Goal: Information Seeking & Learning: Learn about a topic

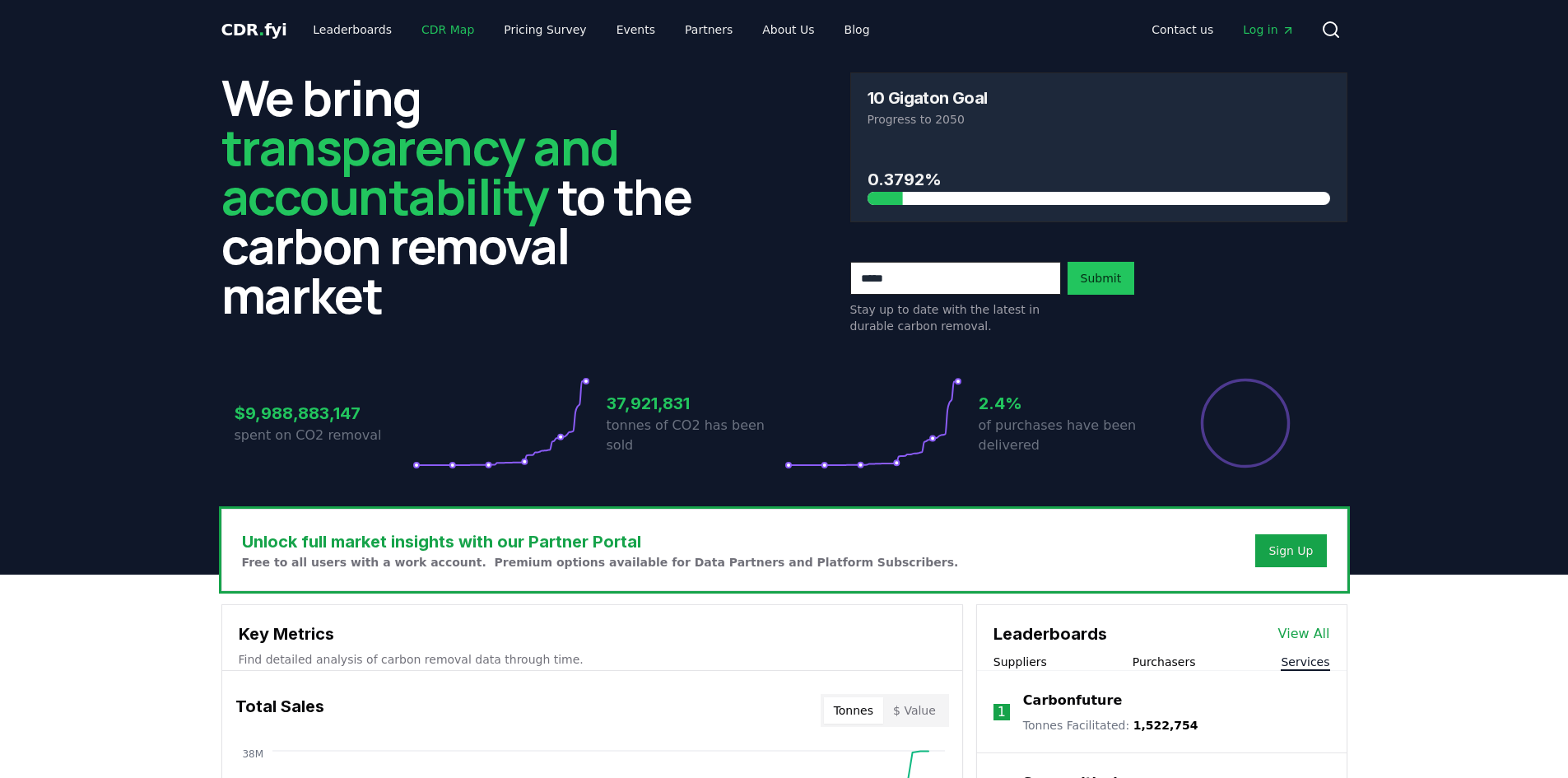
click at [447, 28] on link "CDR Map" at bounding box center [447, 30] width 79 height 30
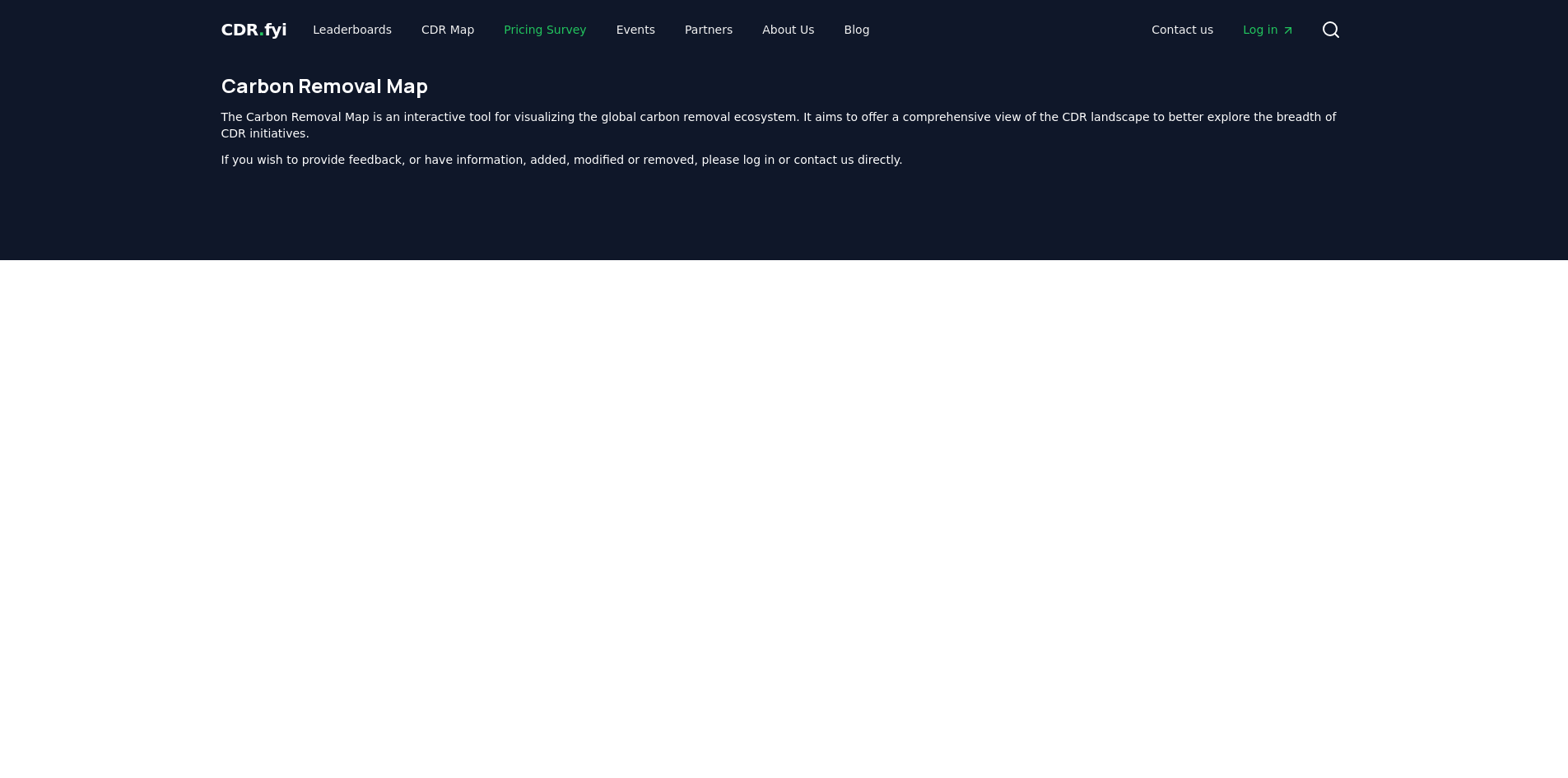
click at [516, 28] on link "Pricing Survey" at bounding box center [545, 30] width 109 height 30
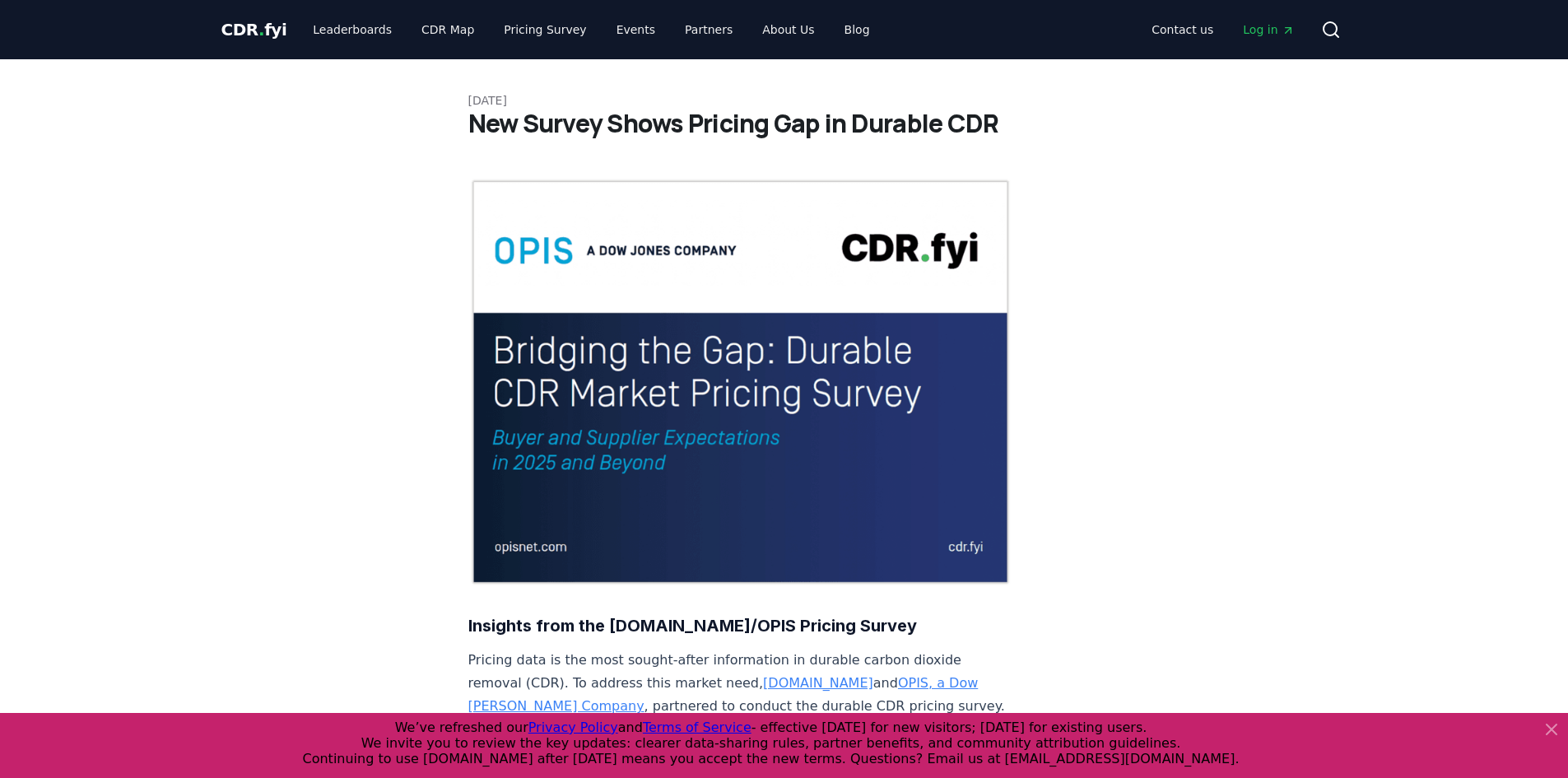
drag, startPoint x: 1542, startPoint y: 726, endPoint x: 1562, endPoint y: 729, distance: 20.2
click at [1550, 728] on icon at bounding box center [1551, 728] width 20 height 20
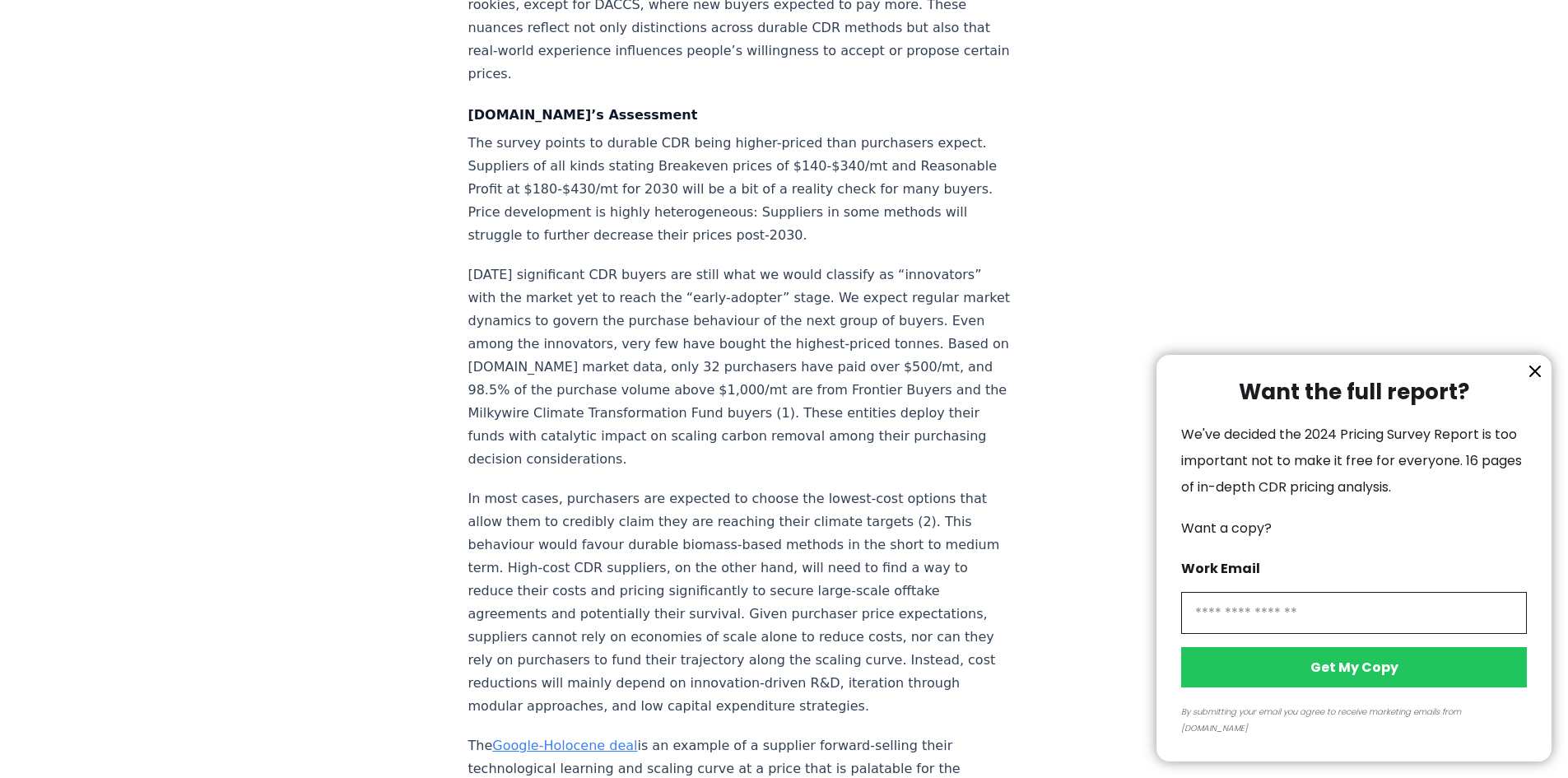
scroll to position [2469, 0]
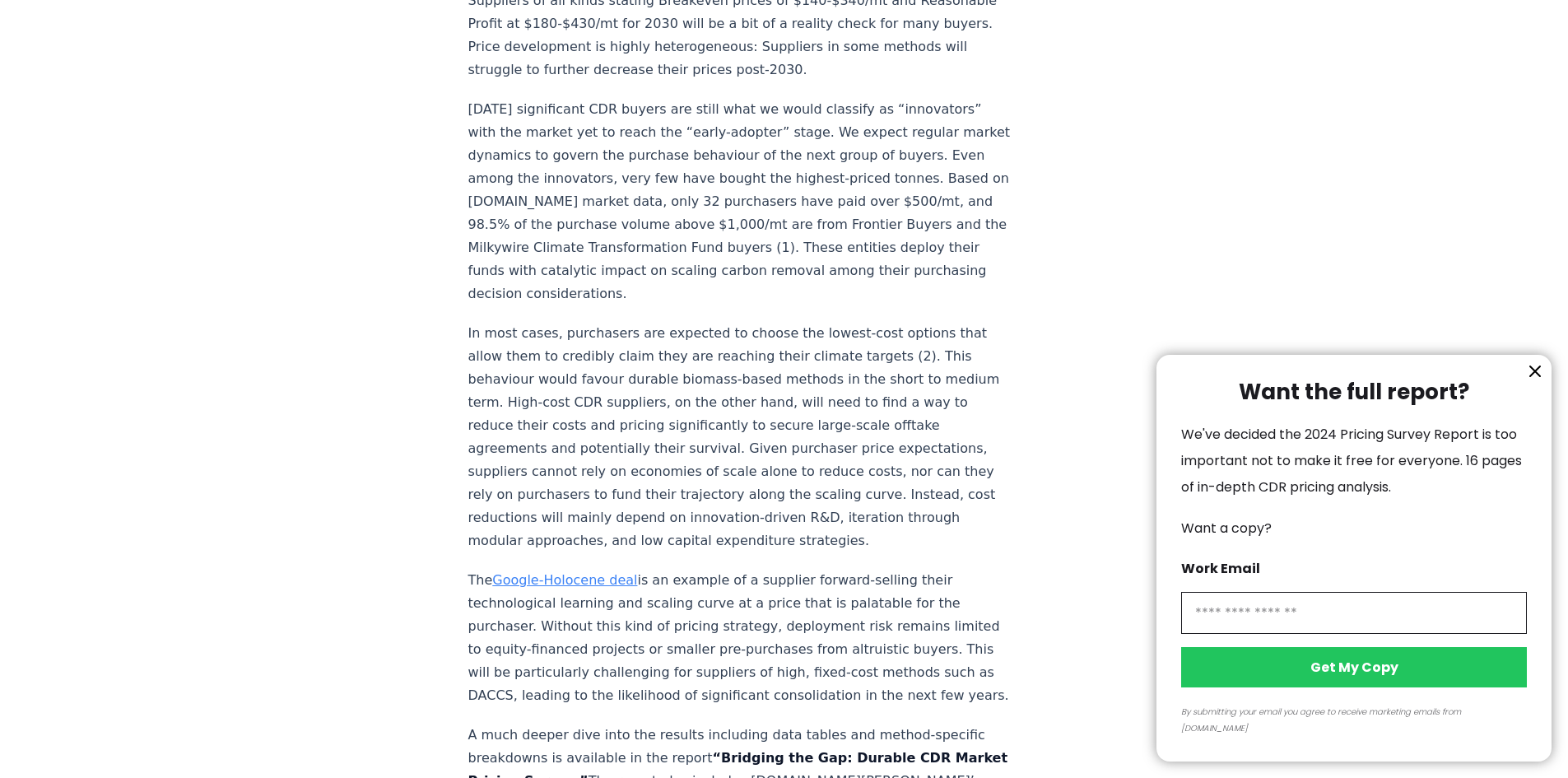
click at [1532, 376] on icon "information" at bounding box center [1535, 371] width 10 height 10
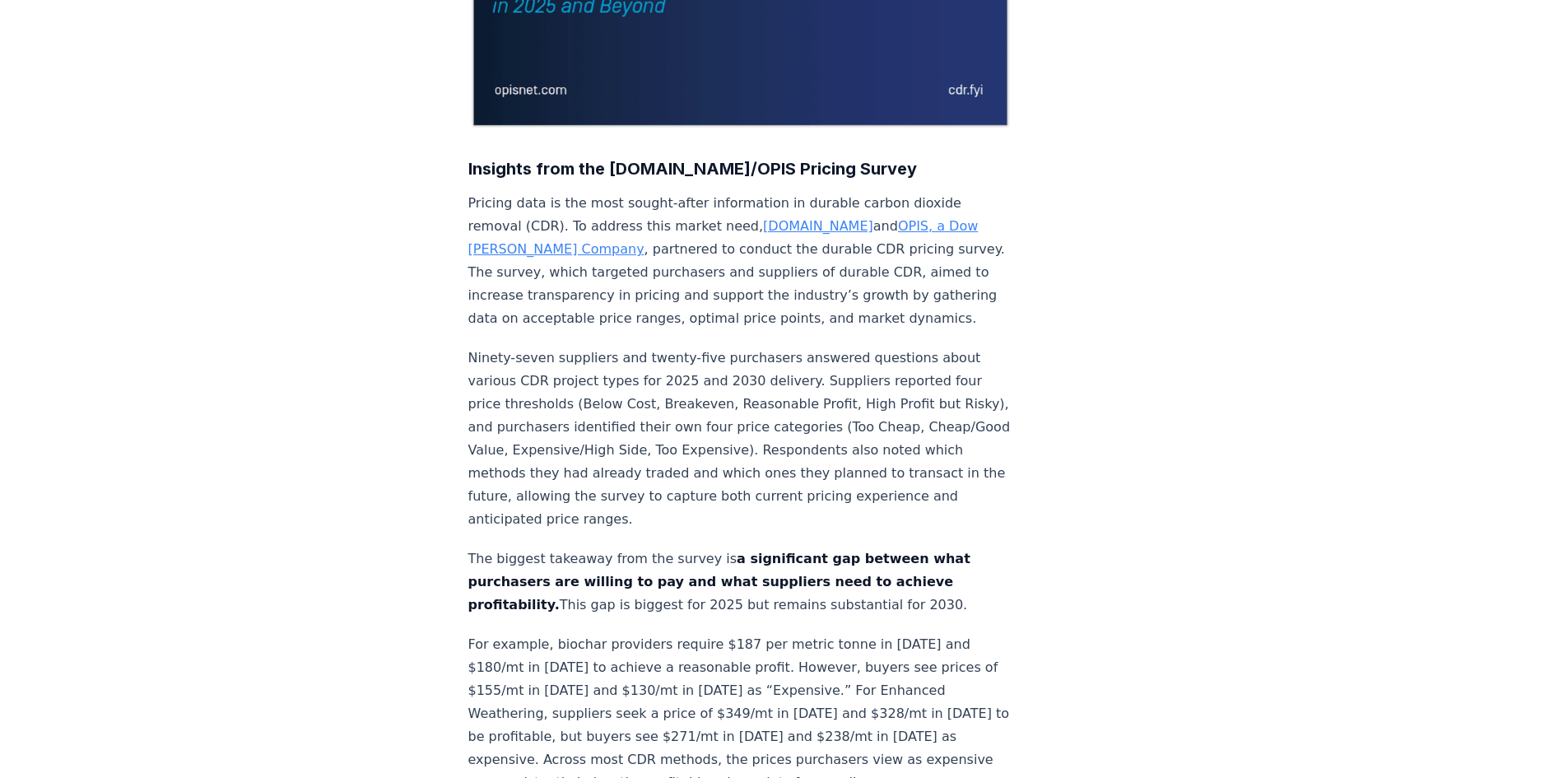
scroll to position [0, 0]
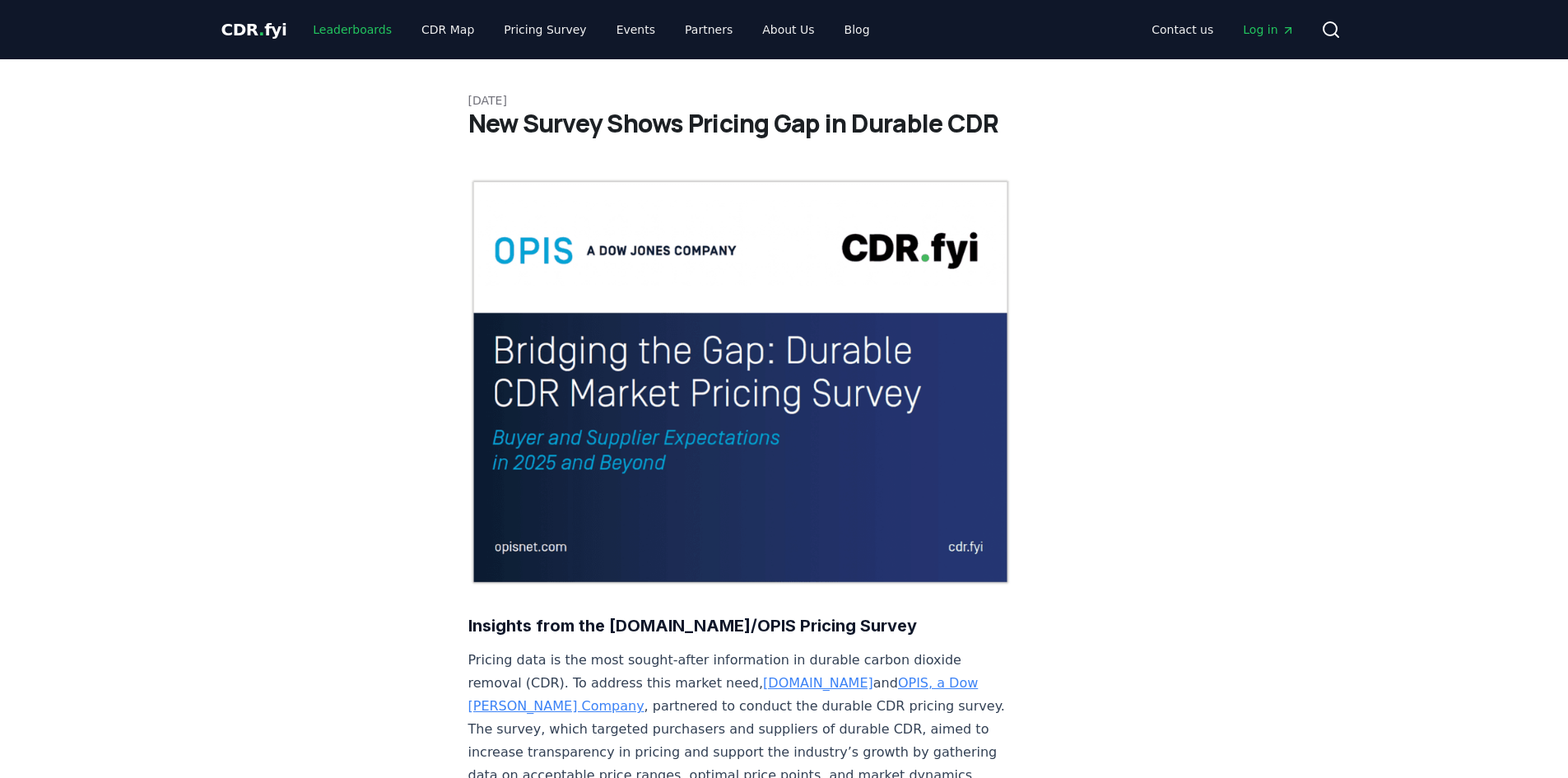
click at [356, 35] on link "Leaderboards" at bounding box center [352, 30] width 106 height 30
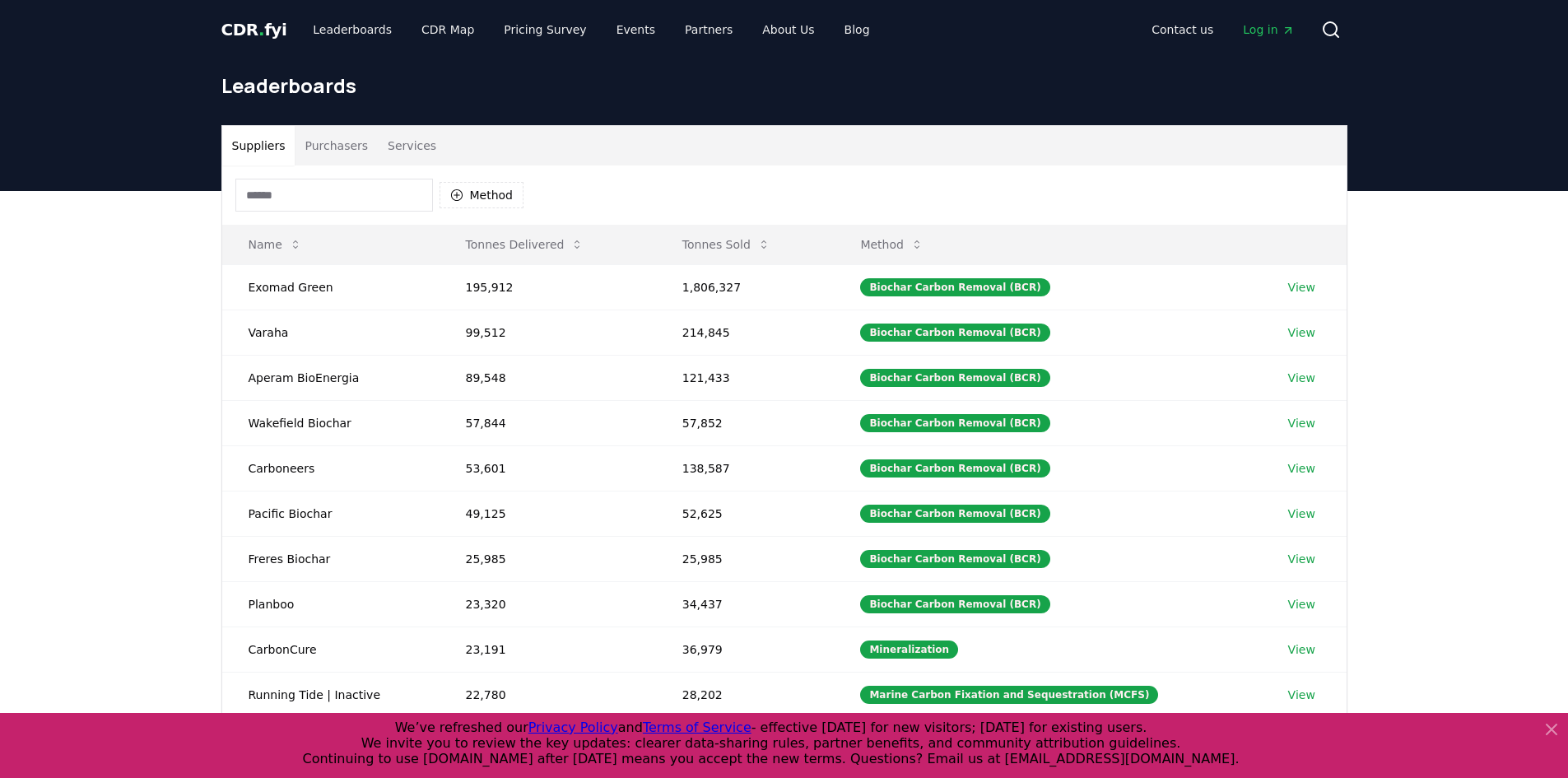
click at [344, 144] on button "Purchasers" at bounding box center [335, 145] width 83 height 39
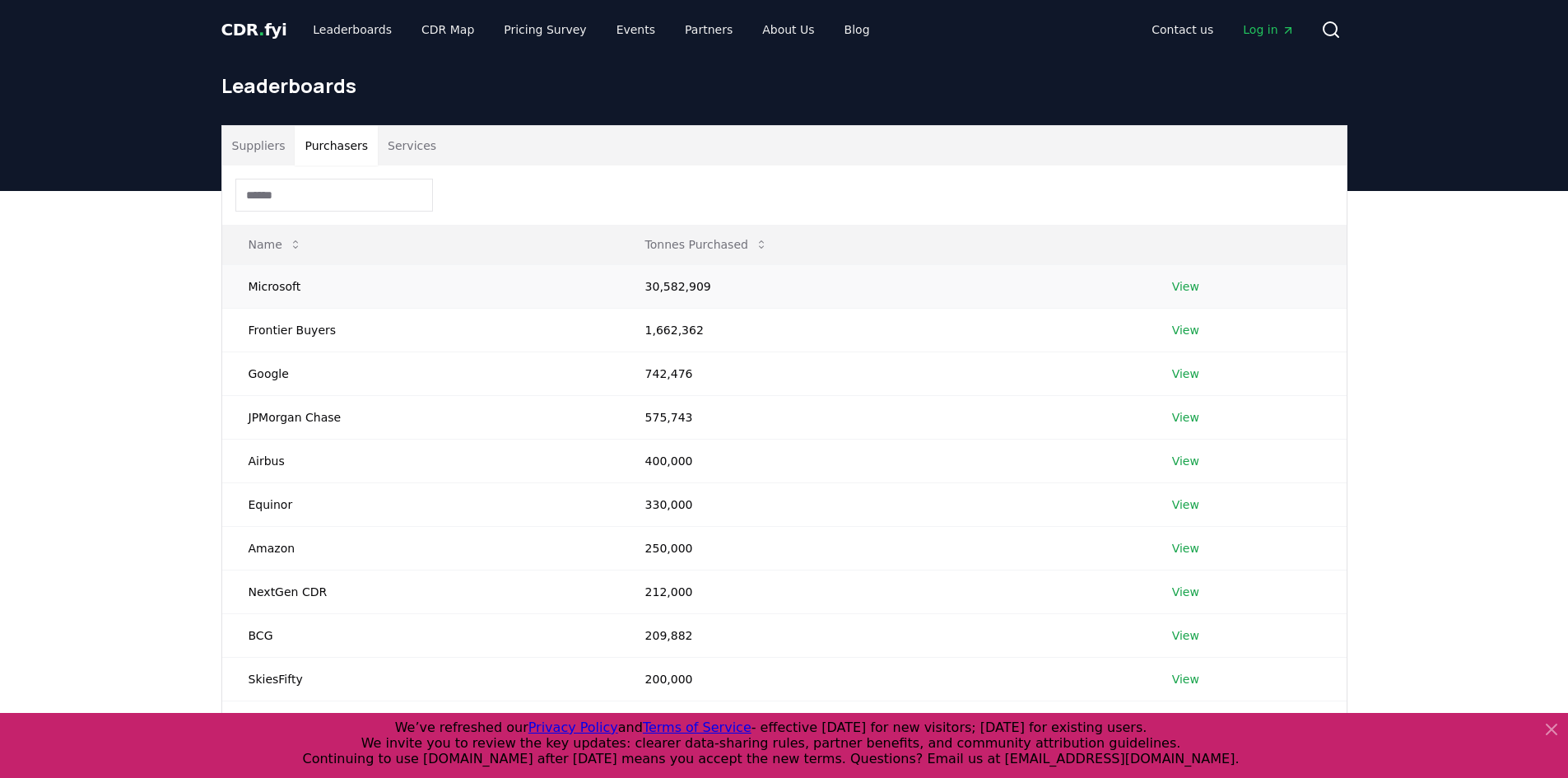
click at [1172, 282] on link "View" at bounding box center [1185, 286] width 28 height 16
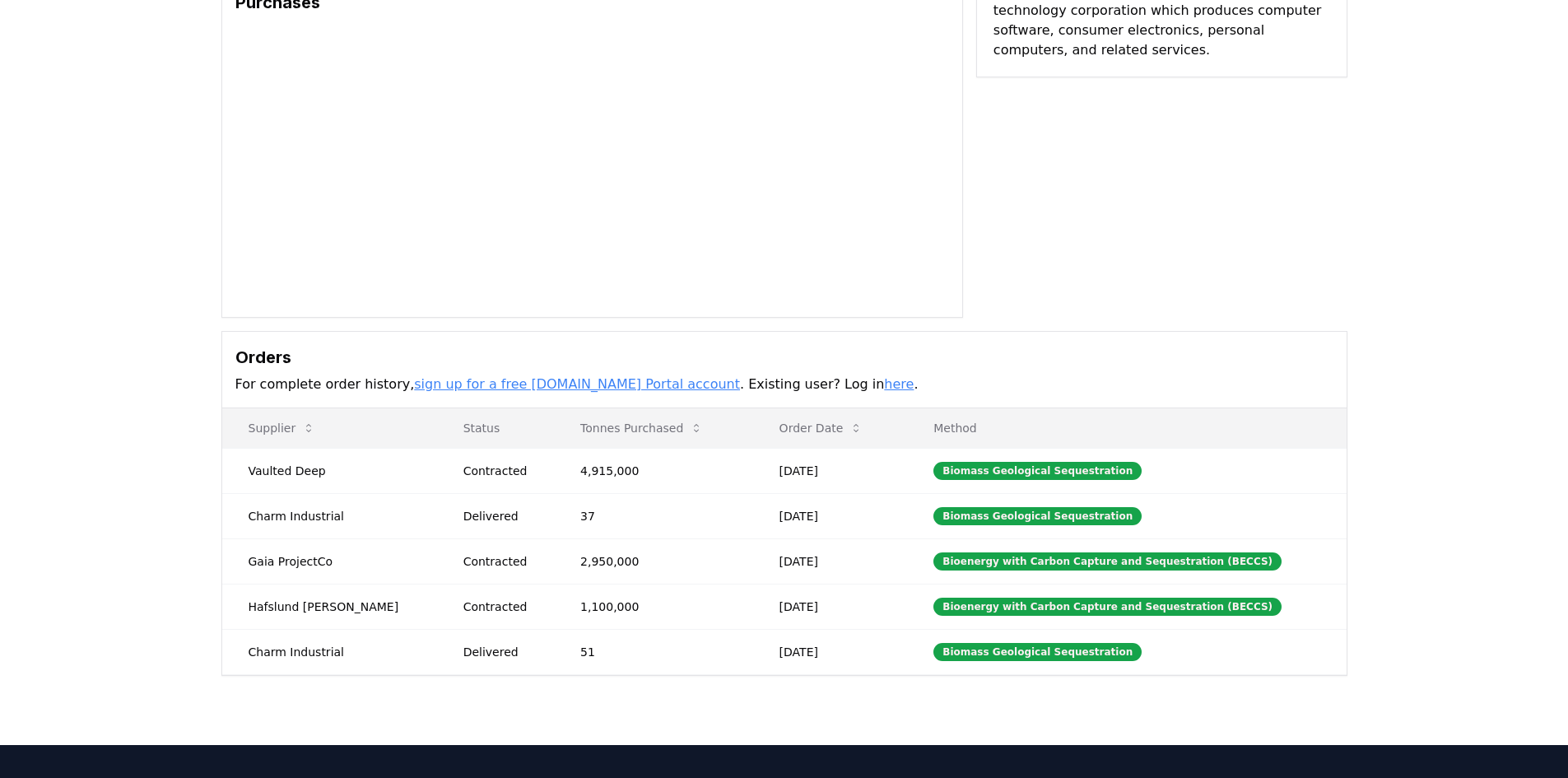
scroll to position [165, 0]
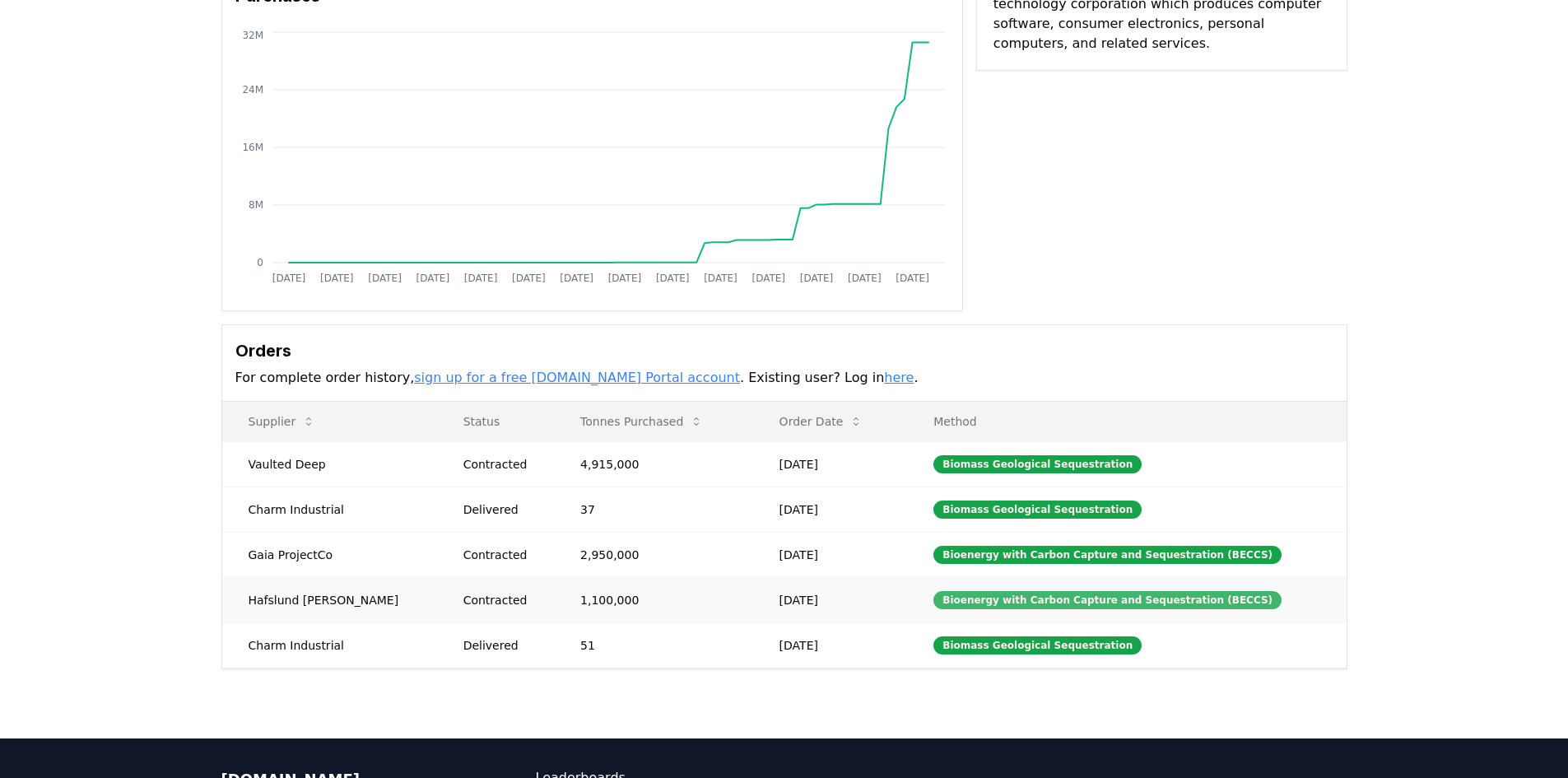
click at [1014, 604] on div "Bioenergy with Carbon Capture and Sequestration (BECCS)" at bounding box center [1107, 600] width 348 height 18
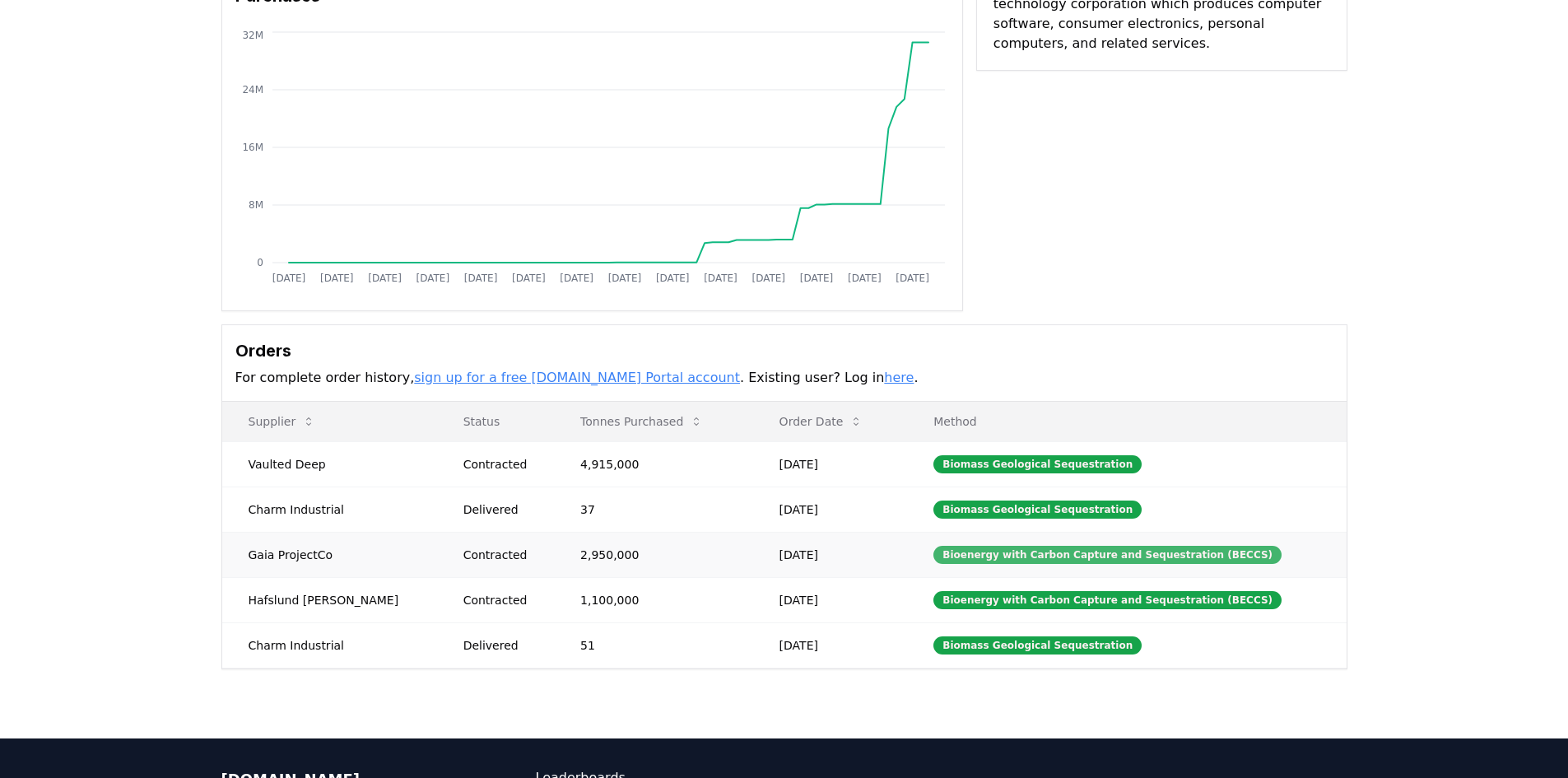
click at [1013, 555] on div "Bioenergy with Carbon Capture and Sequestration (BECCS)" at bounding box center [1107, 554] width 348 height 18
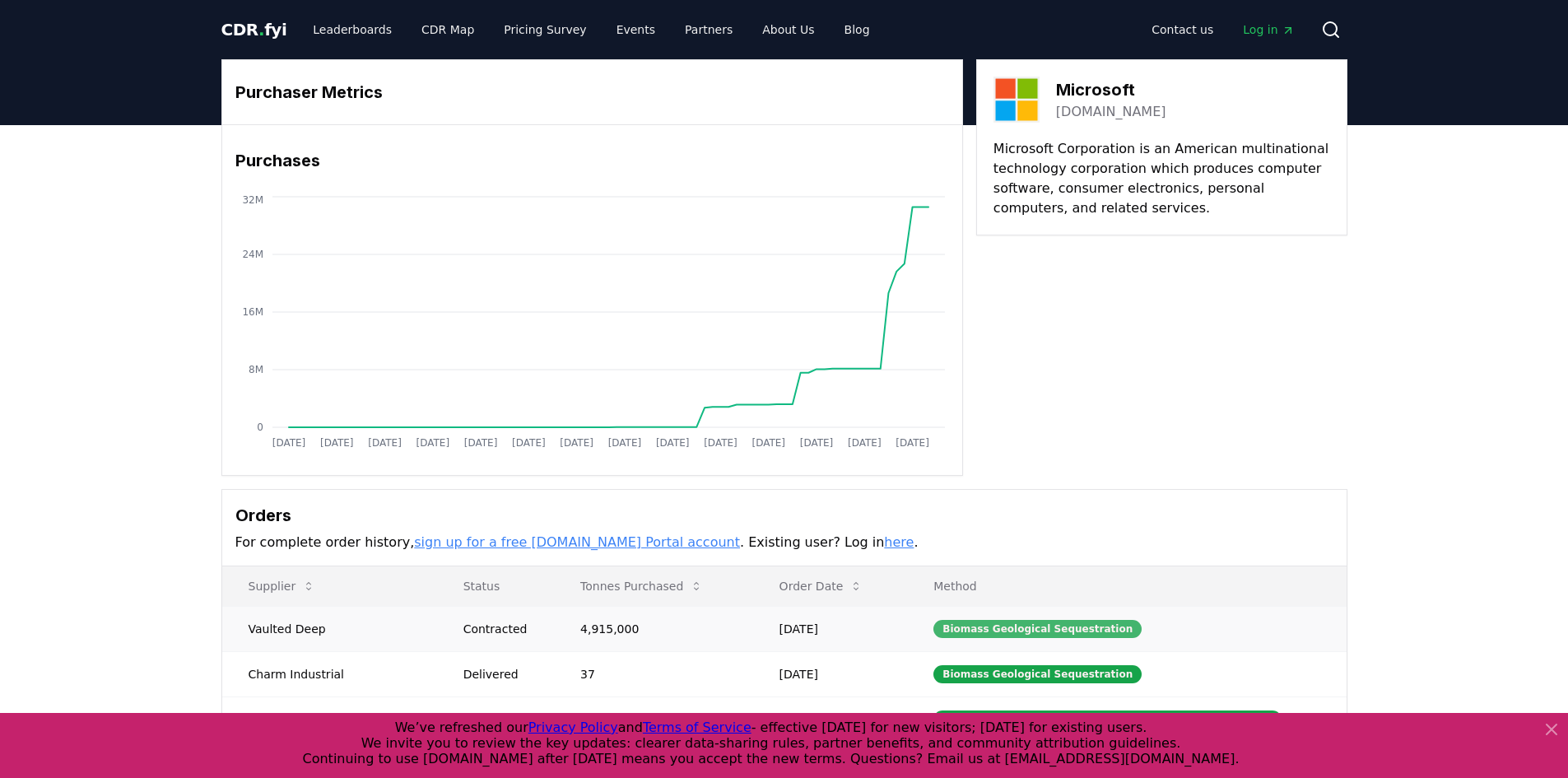
scroll to position [389, 0]
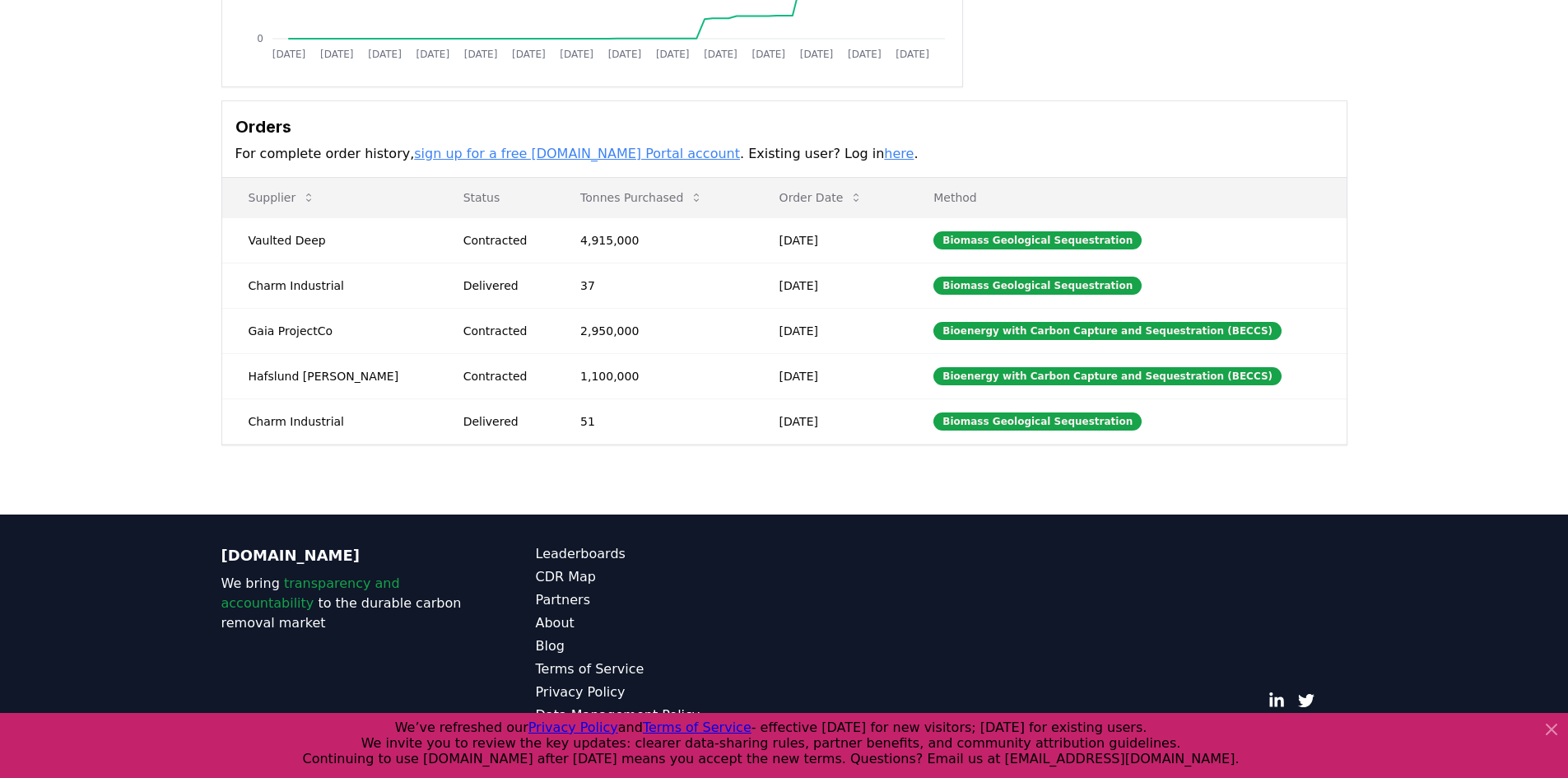
click at [1550, 729] on icon at bounding box center [1551, 728] width 20 height 20
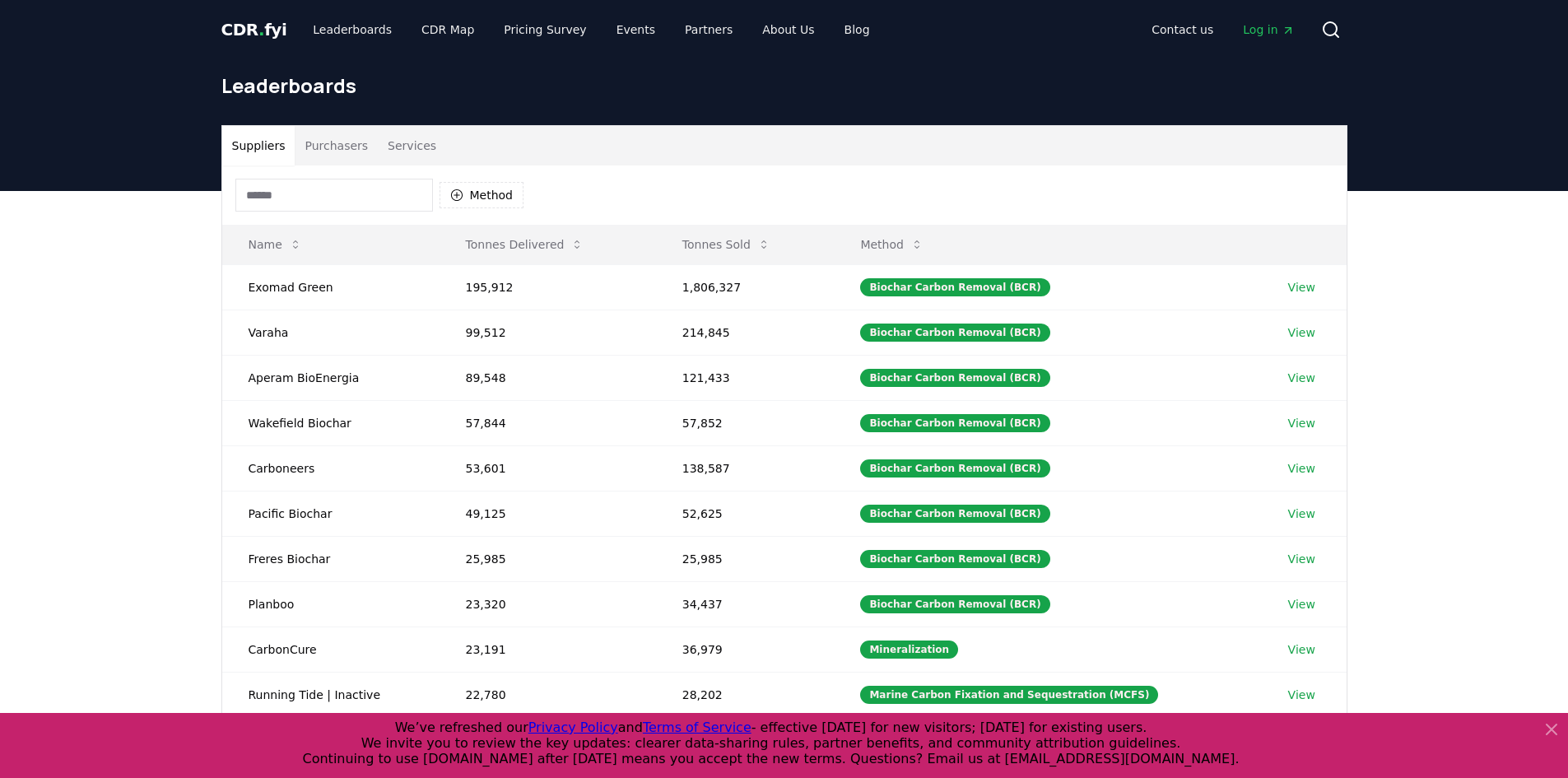
click at [414, 144] on button "Services" at bounding box center [412, 145] width 69 height 39
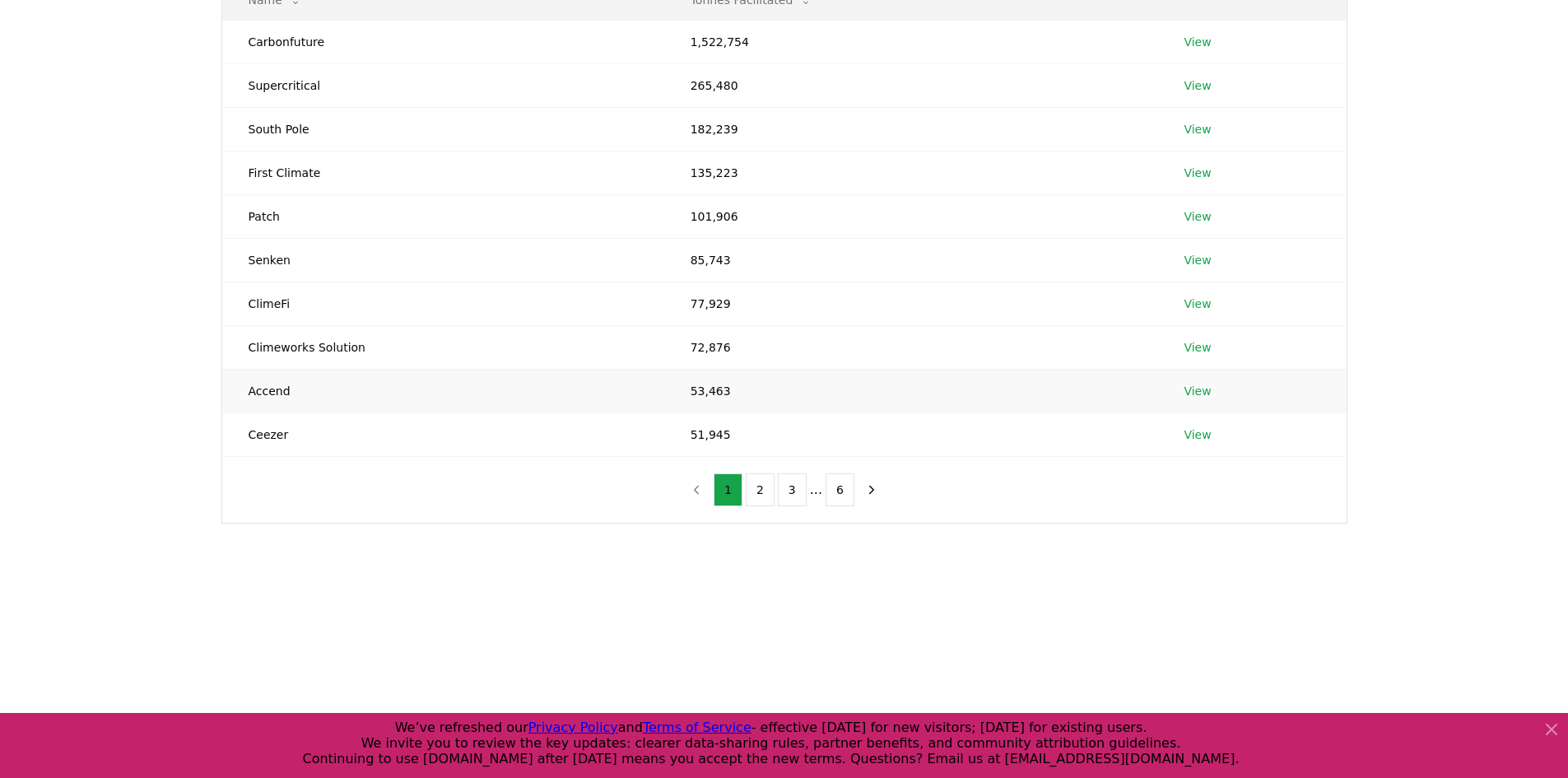
scroll to position [247, 0]
click at [764, 489] on button "2" at bounding box center [760, 487] width 29 height 33
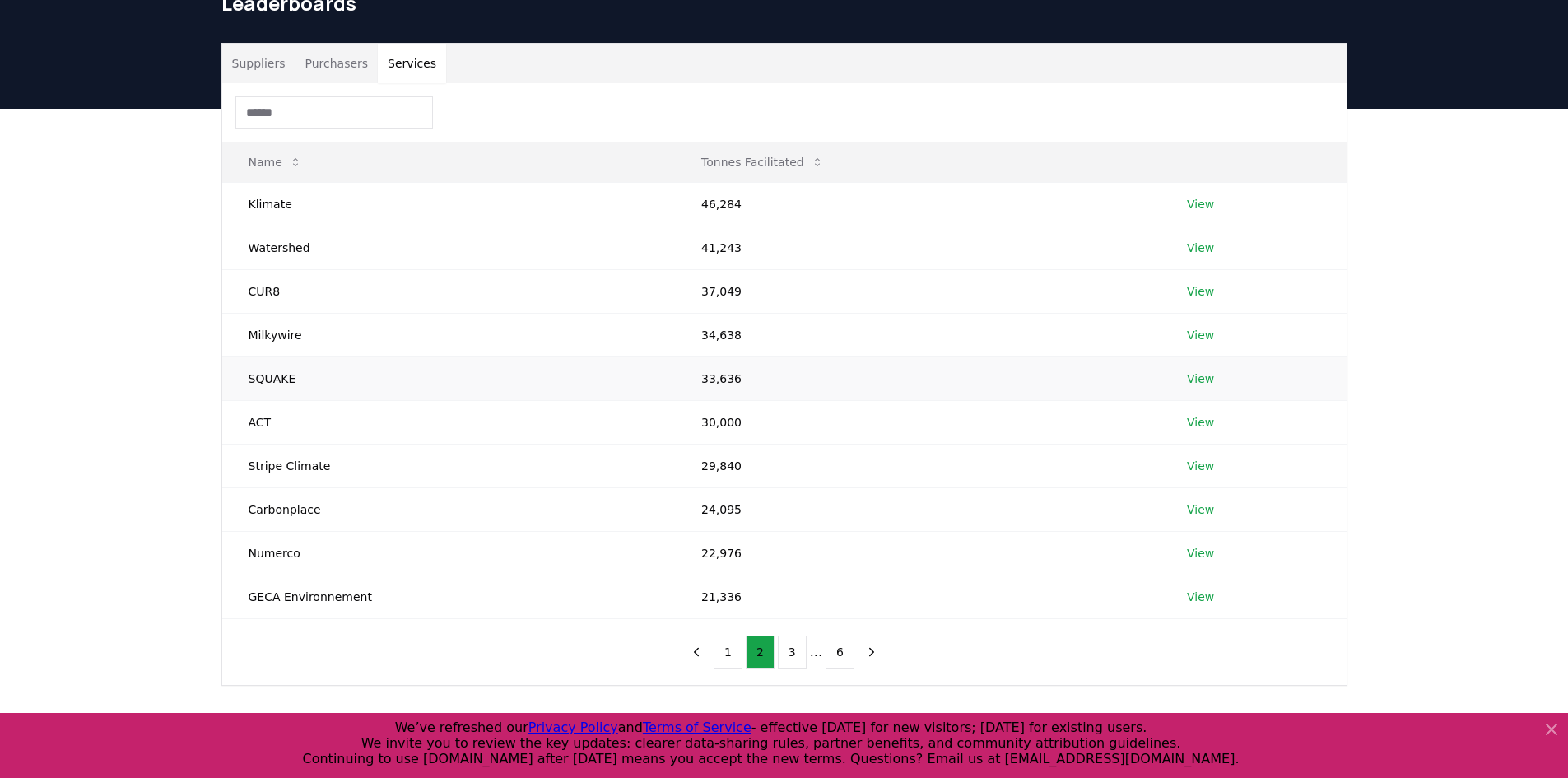
scroll to position [165, 0]
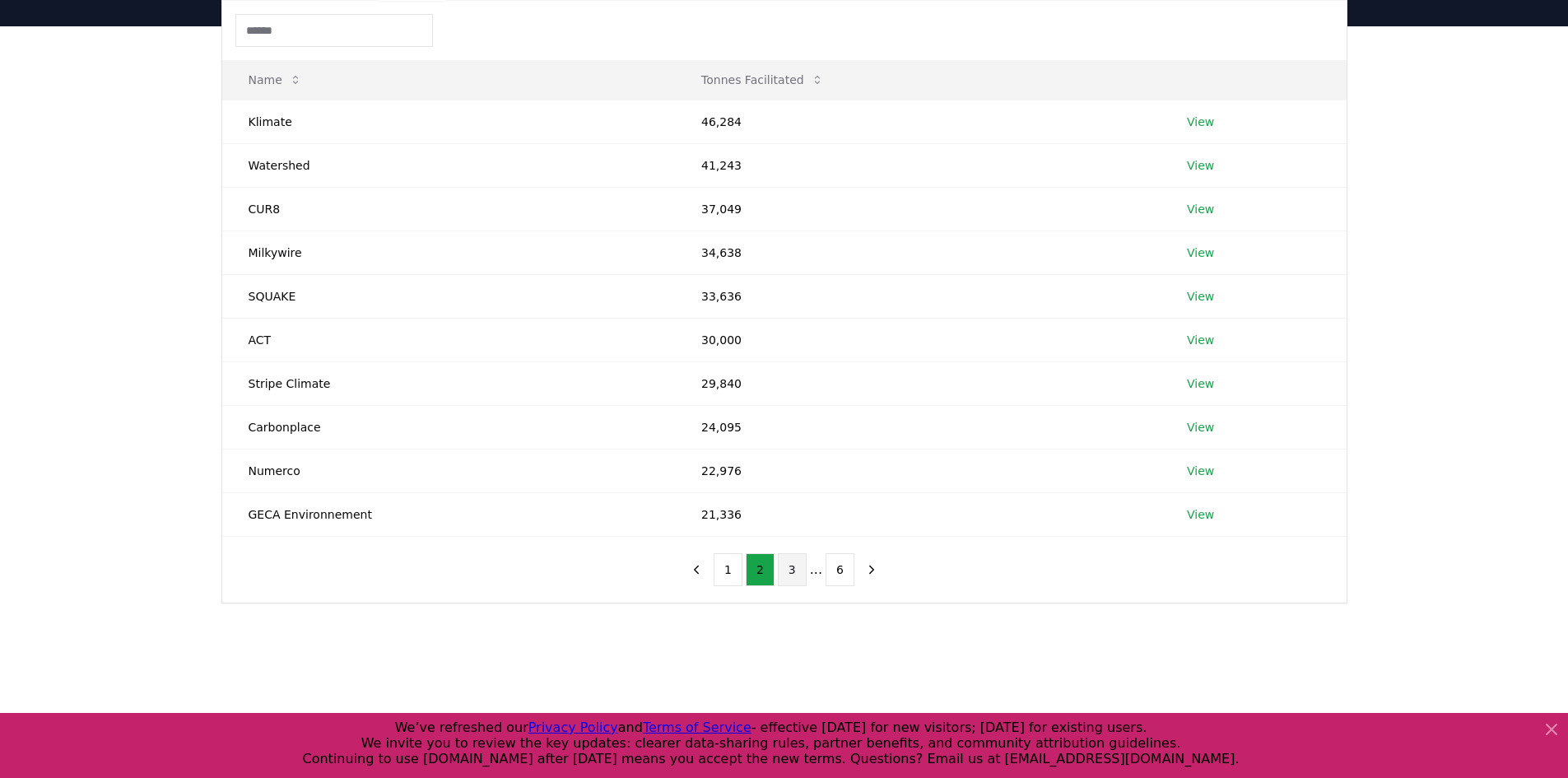
click at [803, 569] on button "3" at bounding box center [792, 569] width 29 height 33
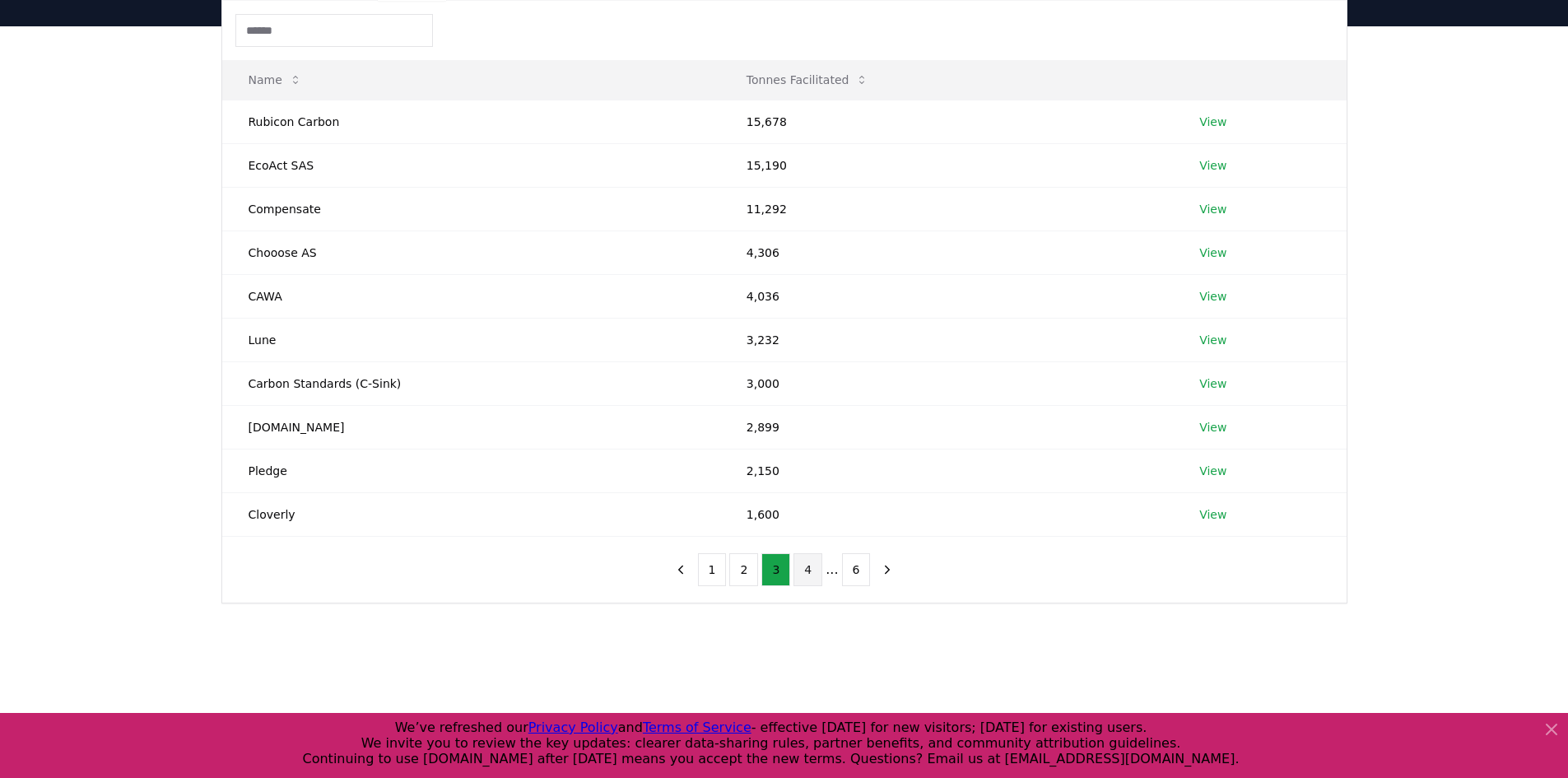
click at [814, 556] on button "4" at bounding box center [807, 569] width 29 height 33
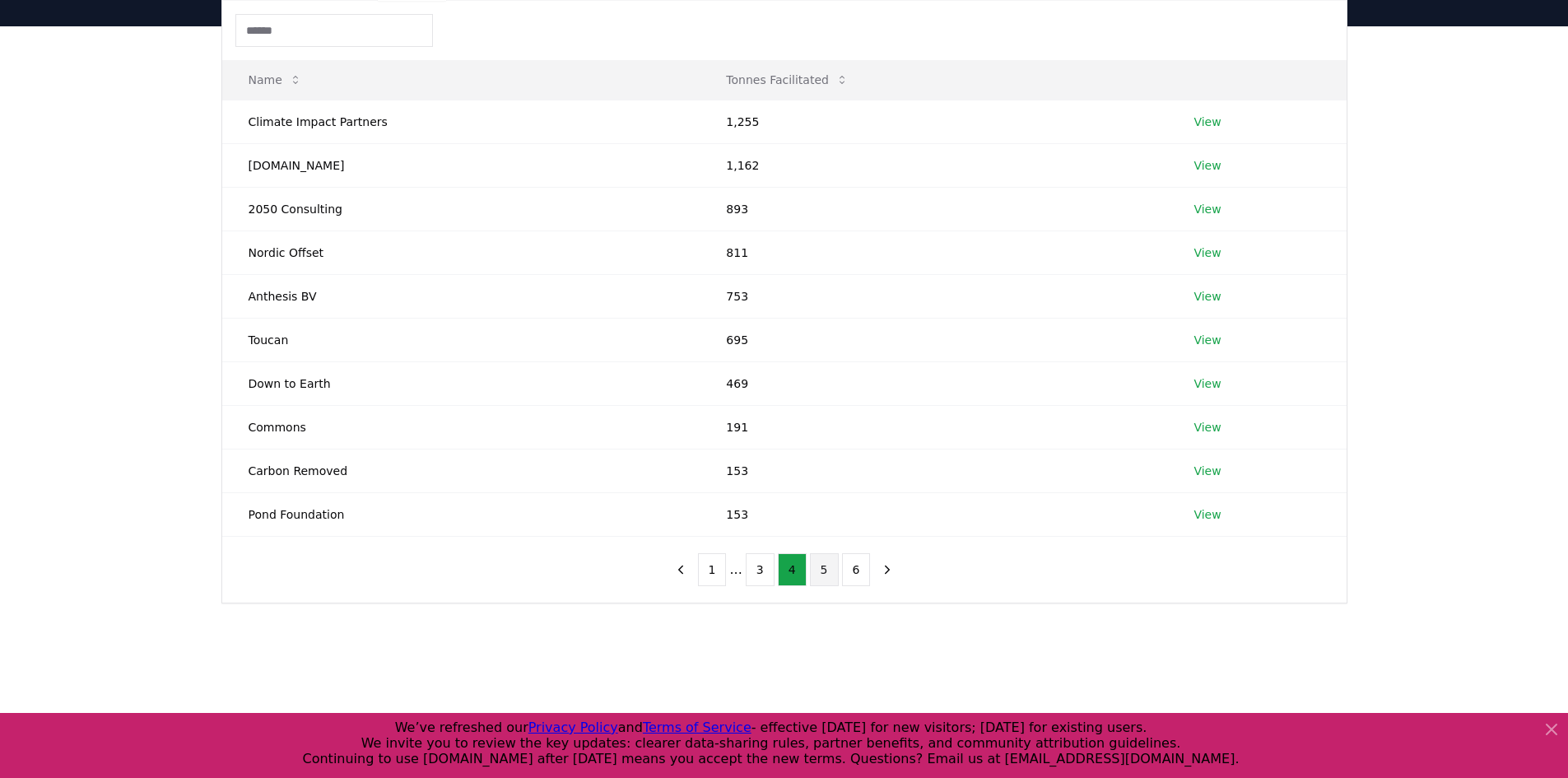
click at [826, 569] on button "5" at bounding box center [824, 569] width 29 height 33
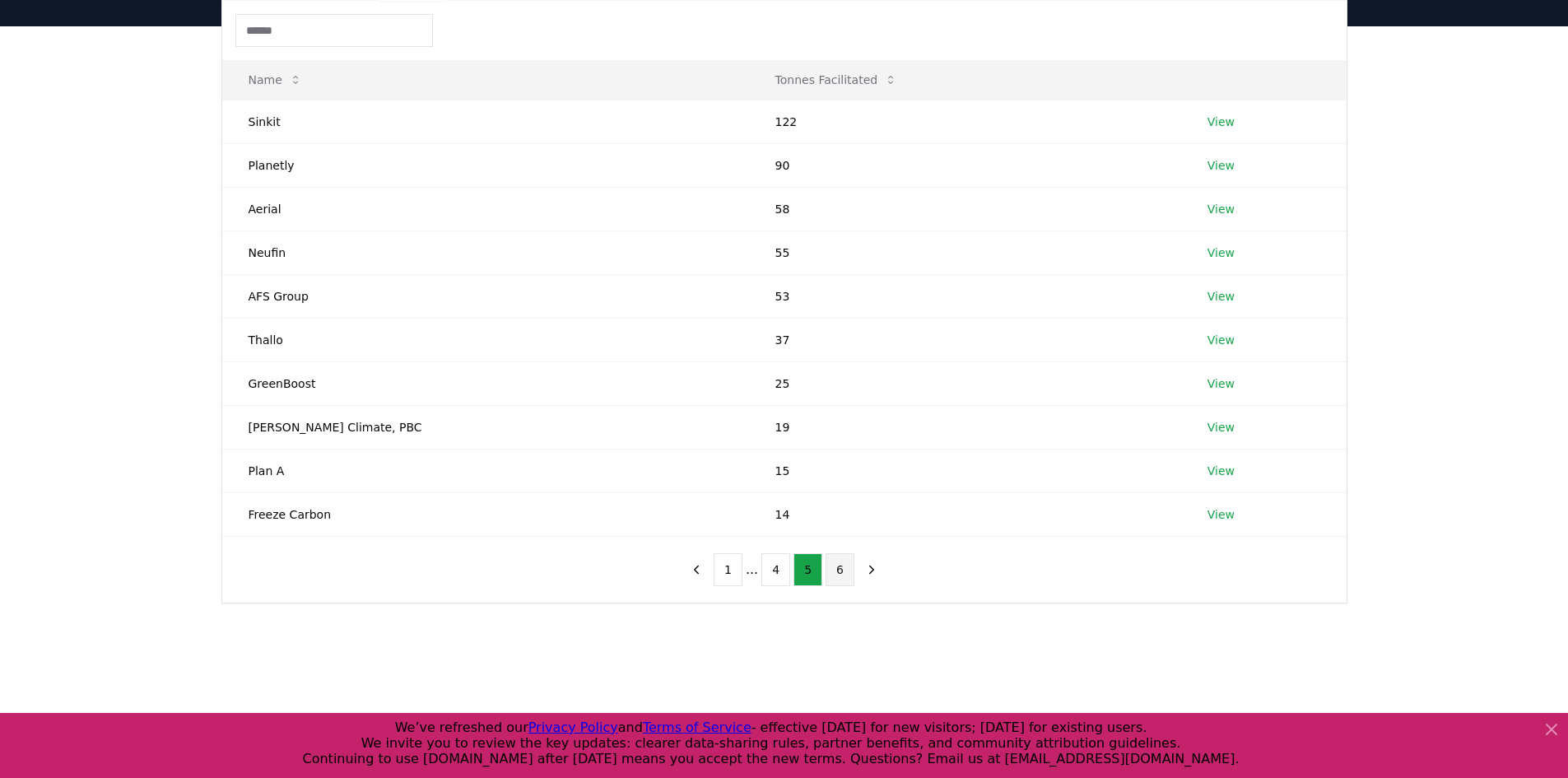
click at [828, 567] on button "6" at bounding box center [840, 569] width 29 height 33
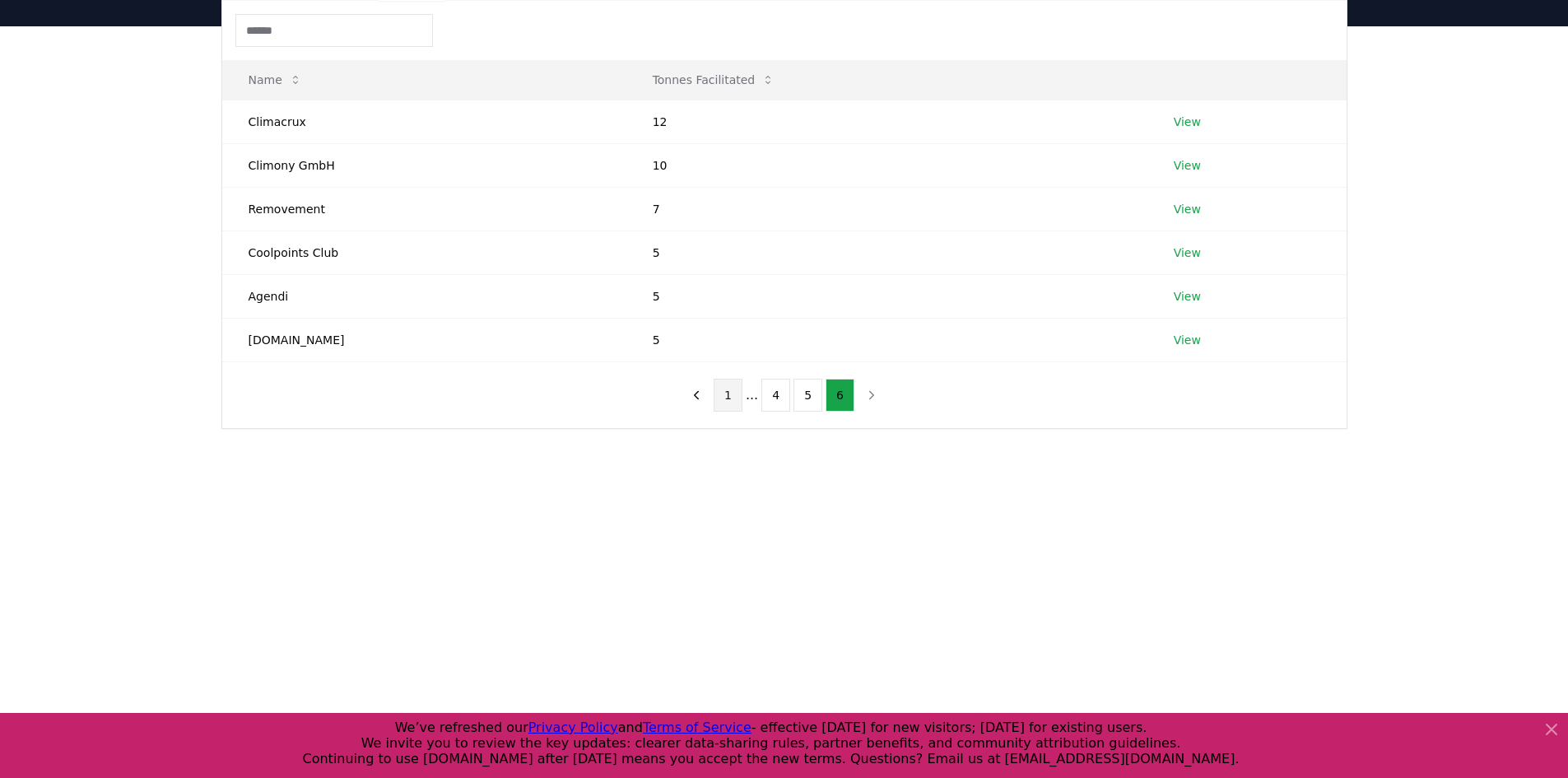
click at [730, 397] on button "1" at bounding box center [727, 395] width 29 height 33
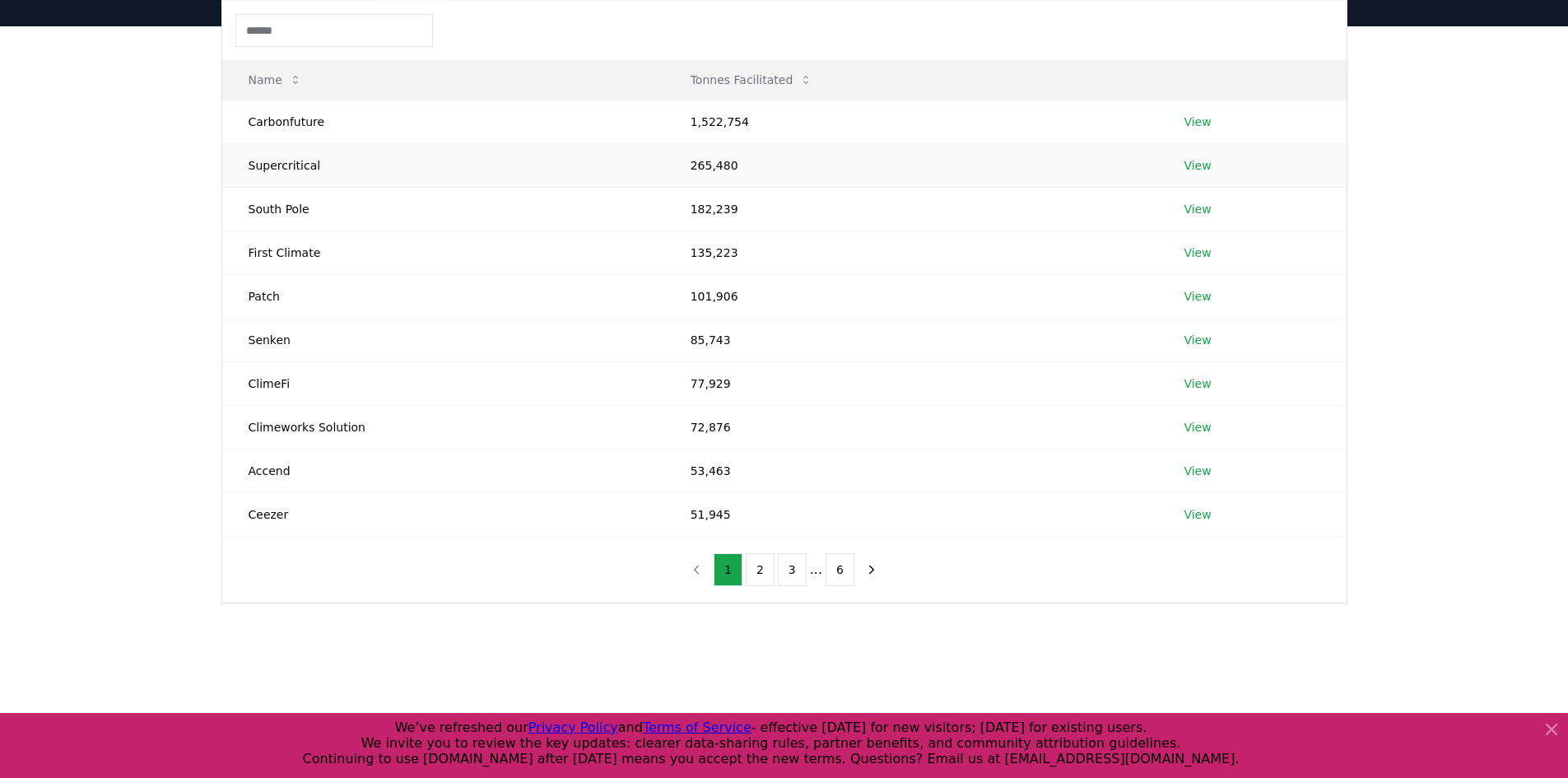
click at [1192, 166] on link "View" at bounding box center [1197, 165] width 28 height 16
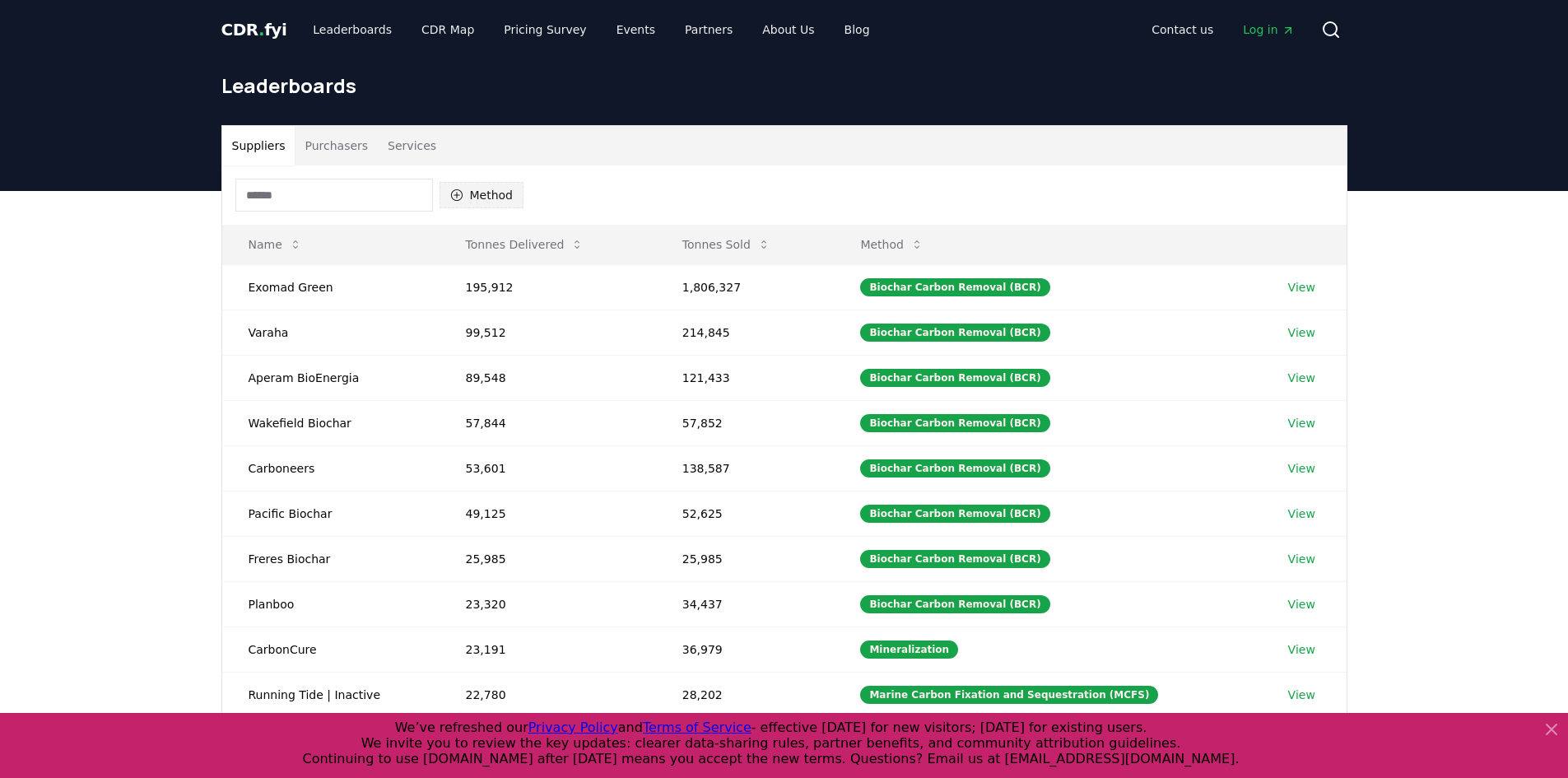
click at [472, 192] on button "Method" at bounding box center [482, 195] width 85 height 27
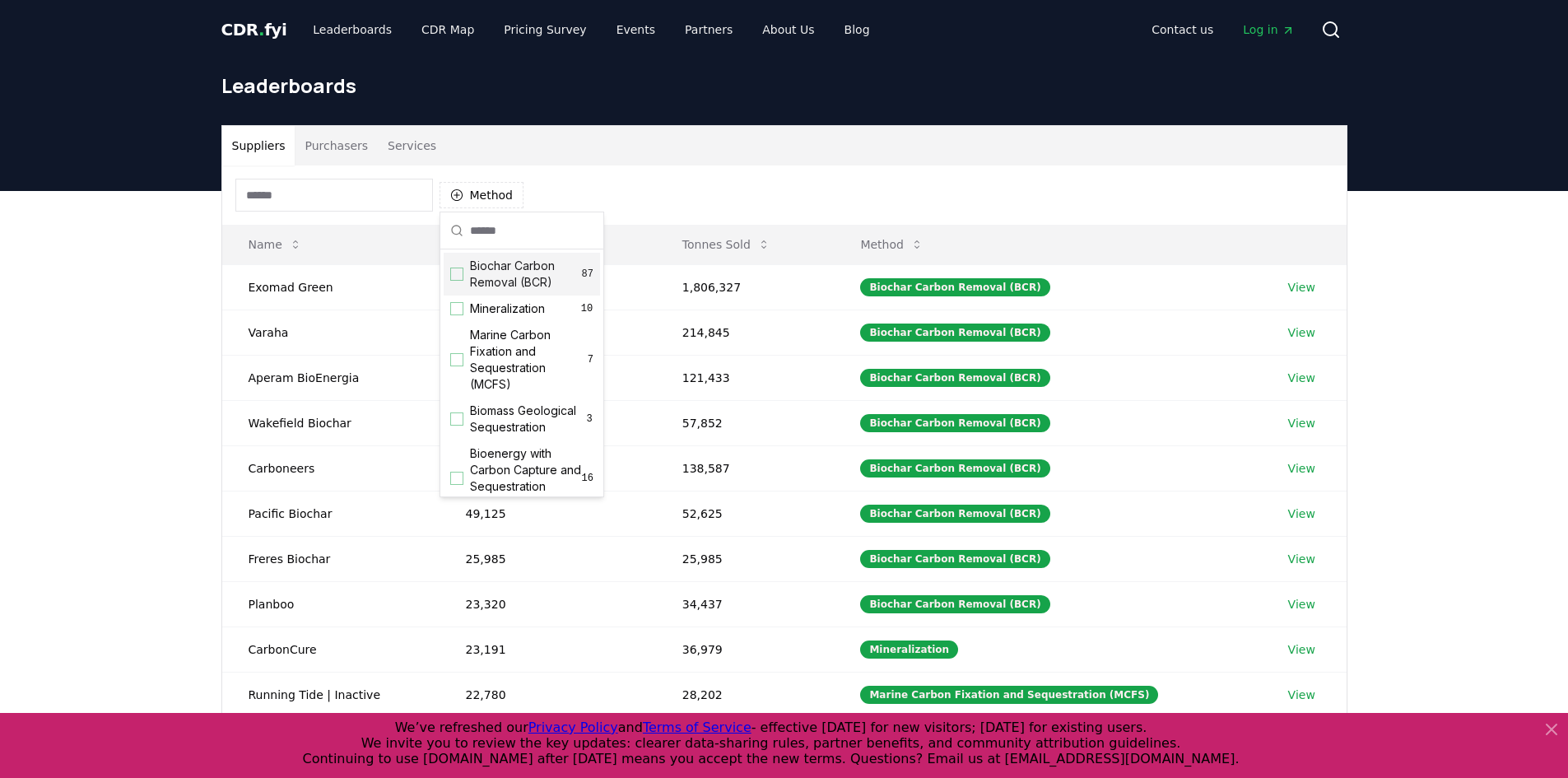
click at [460, 271] on div "Suggestions" at bounding box center [457, 274] width 13 height 13
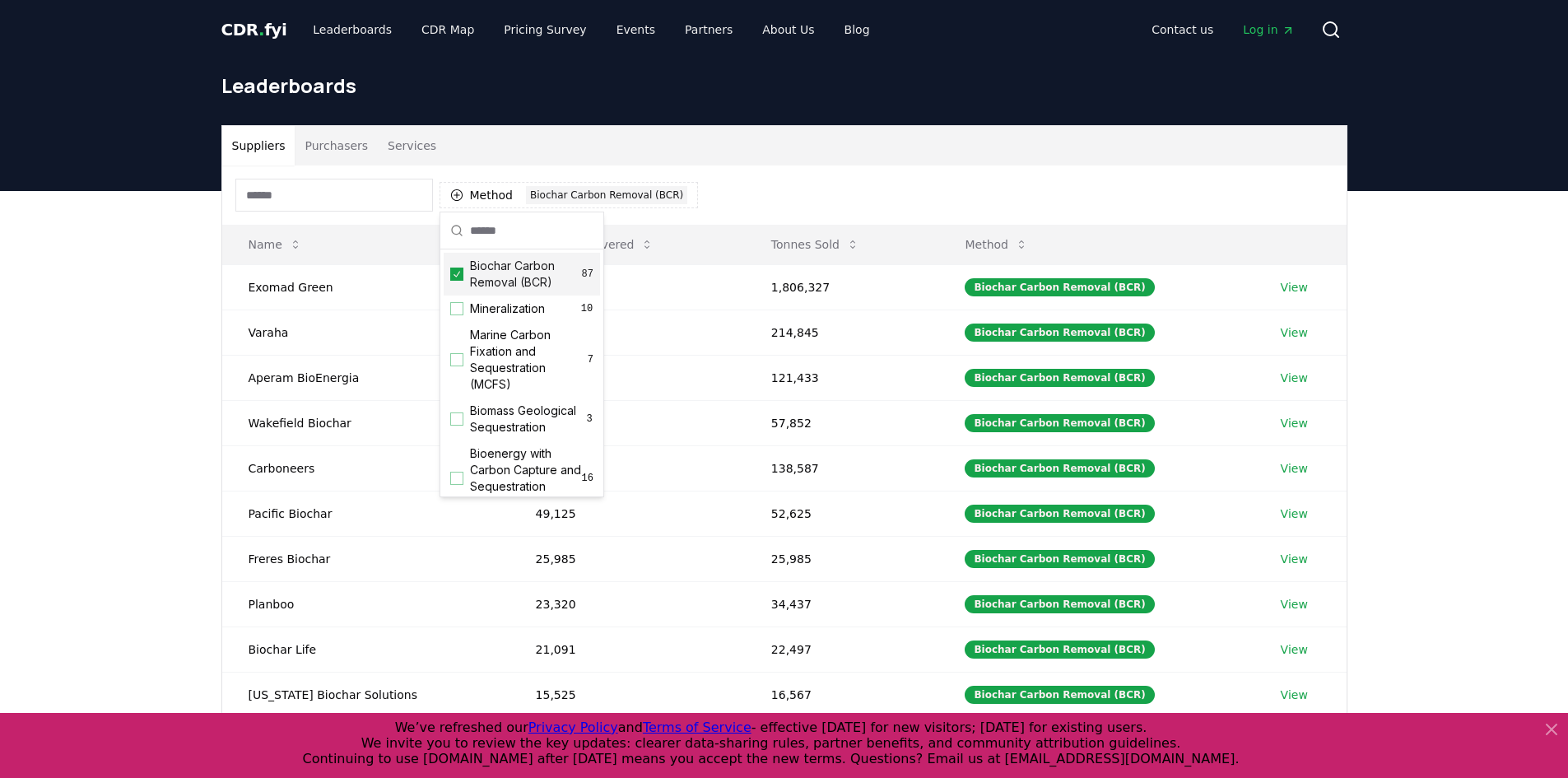
click at [770, 174] on div "Method 1 Biochar Carbon Removal (BCR)" at bounding box center [784, 195] width 1124 height 59
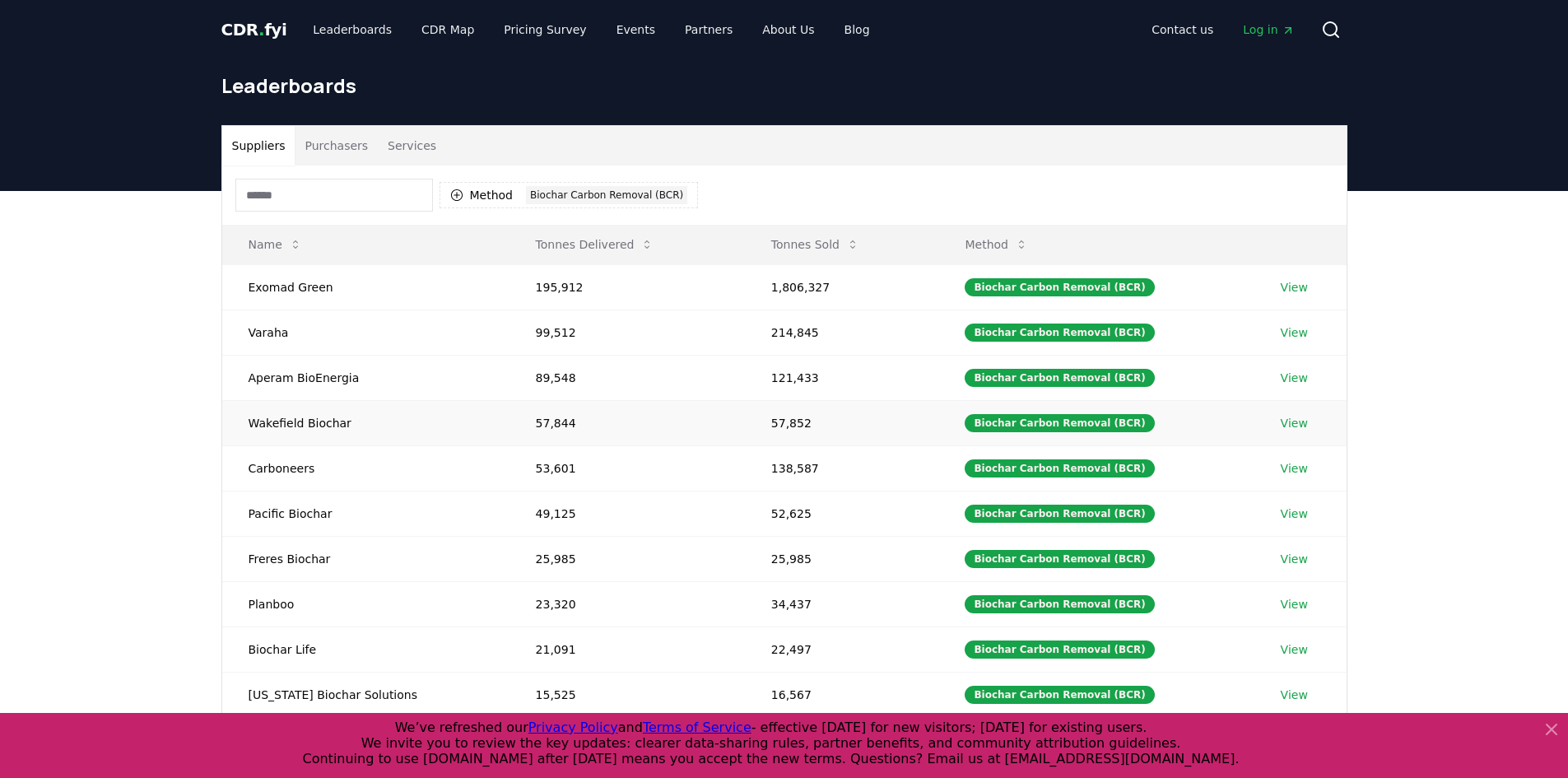
click at [1271, 418] on td "View" at bounding box center [1300, 423] width 92 height 46
click at [1286, 418] on link "View" at bounding box center [1294, 423] width 28 height 16
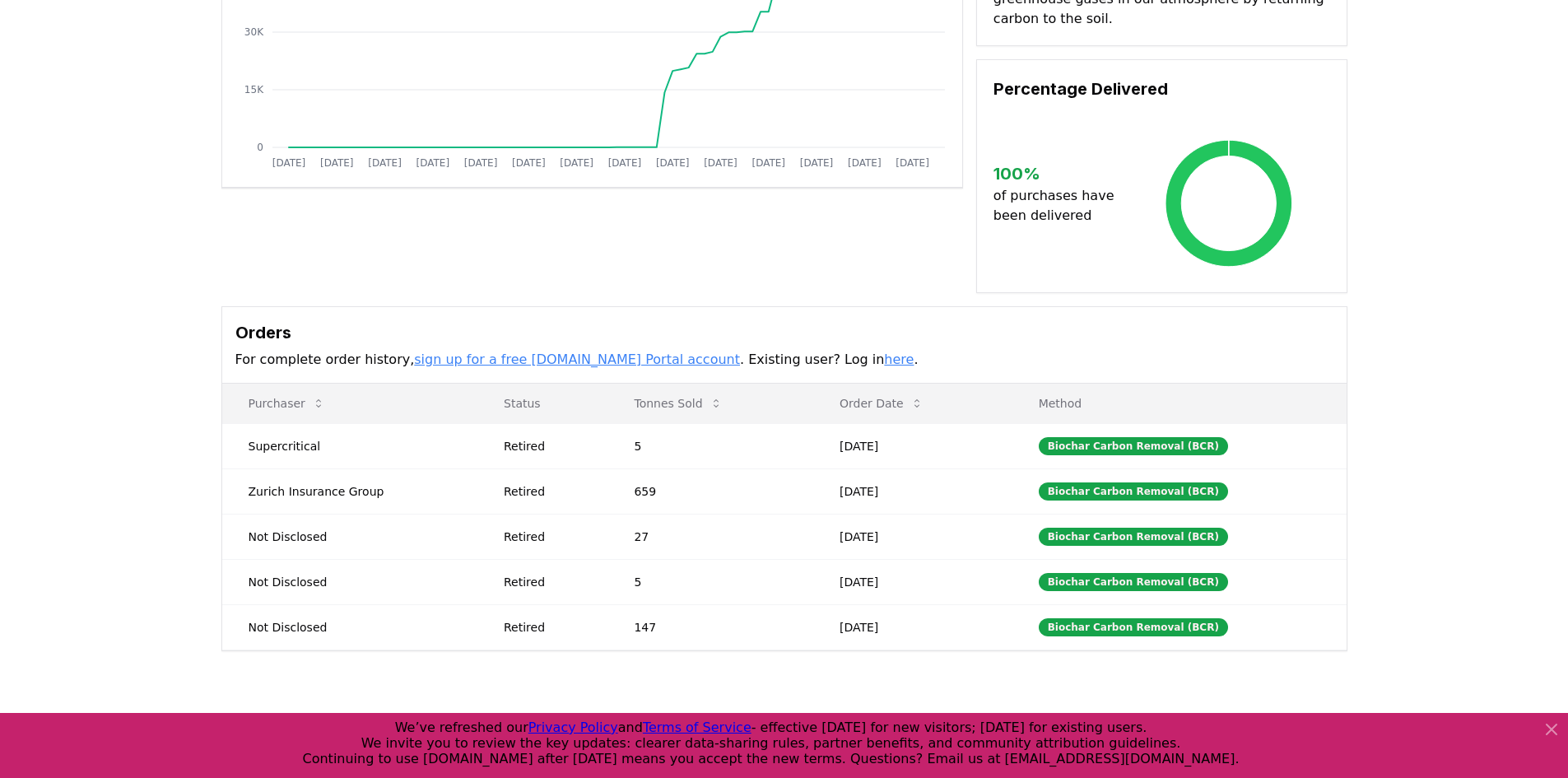
scroll to position [329, 0]
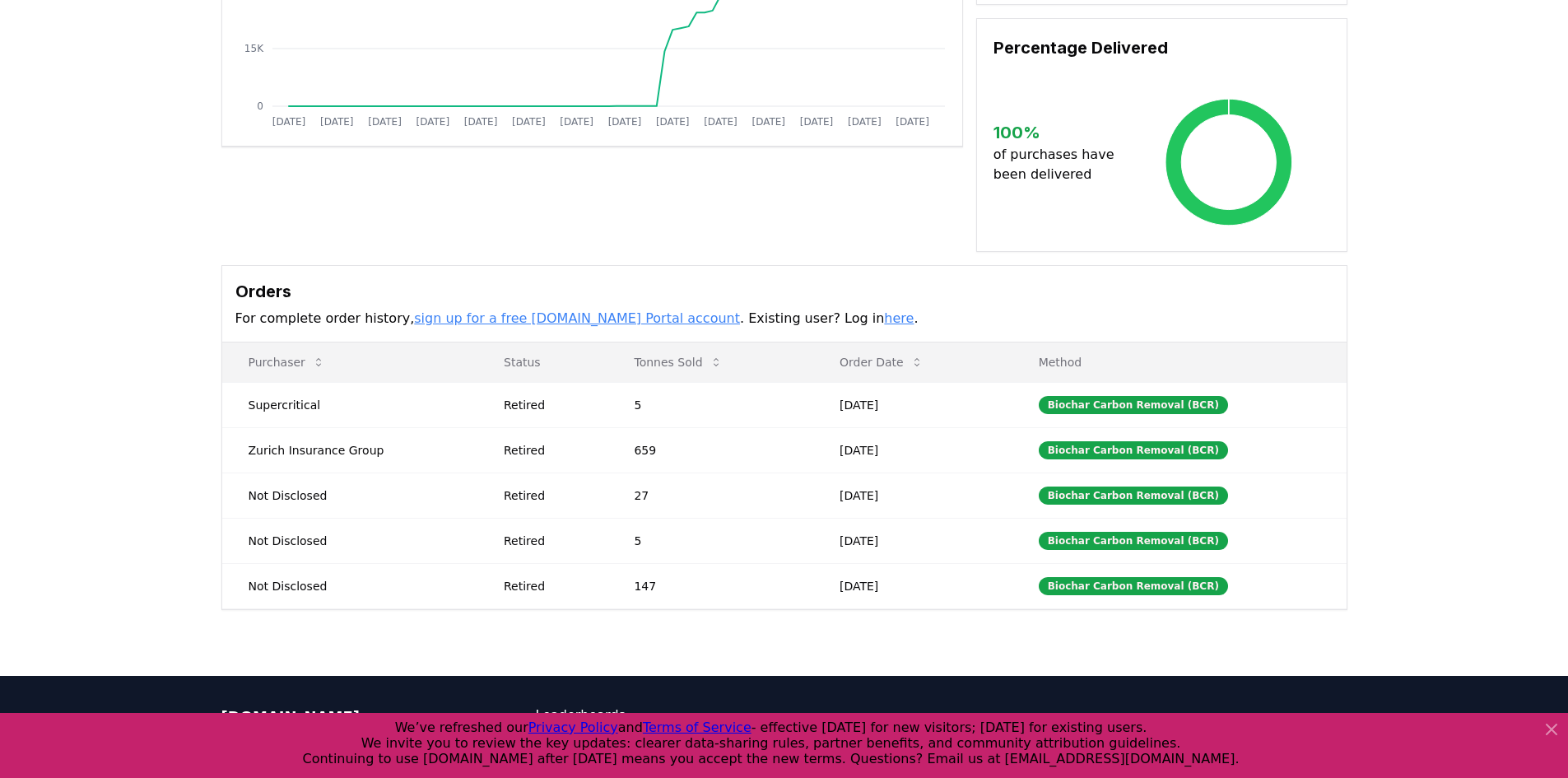
click at [1558, 731] on icon at bounding box center [1551, 728] width 20 height 20
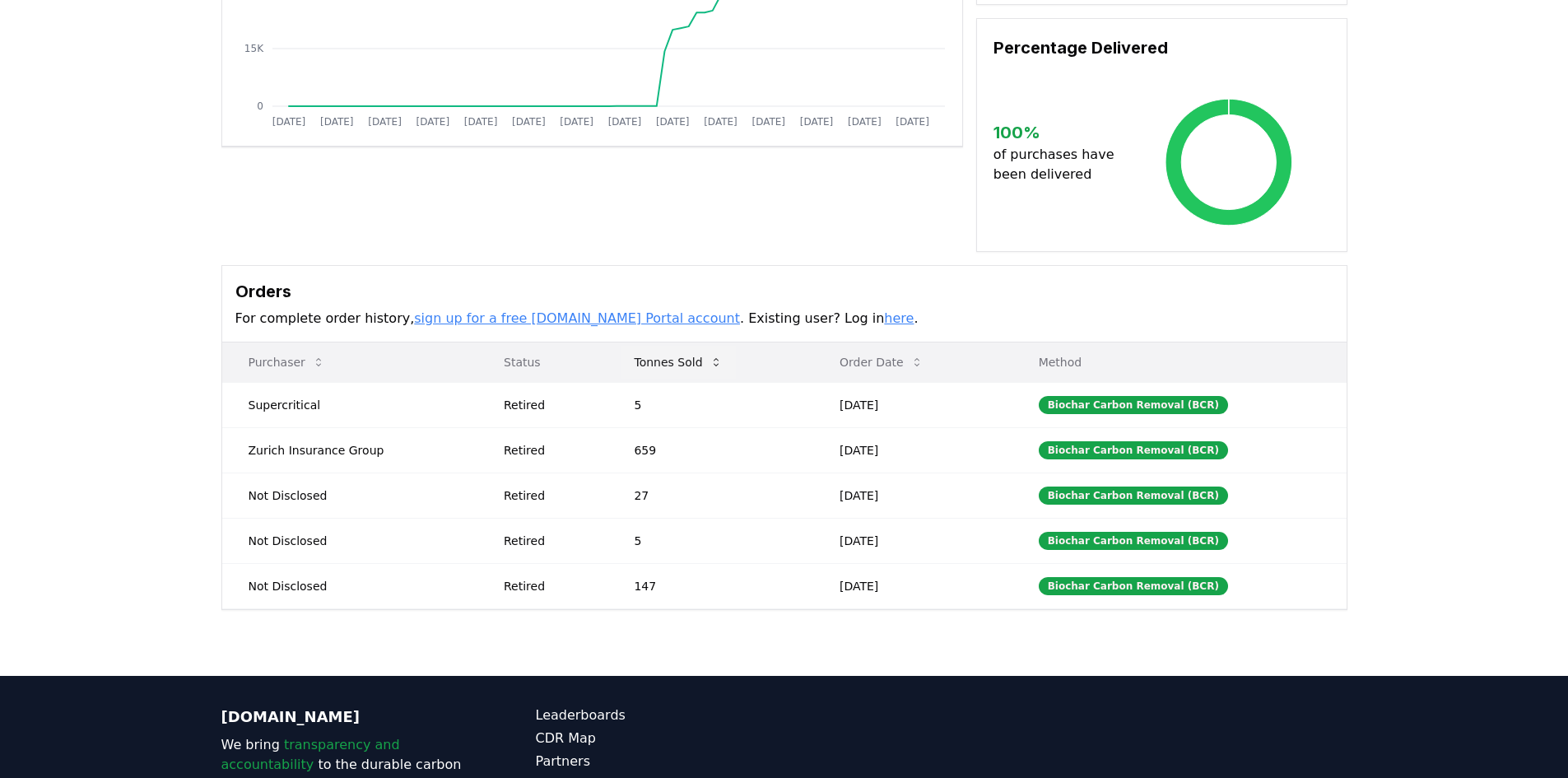
click at [713, 355] on icon at bounding box center [716, 362] width 13 height 13
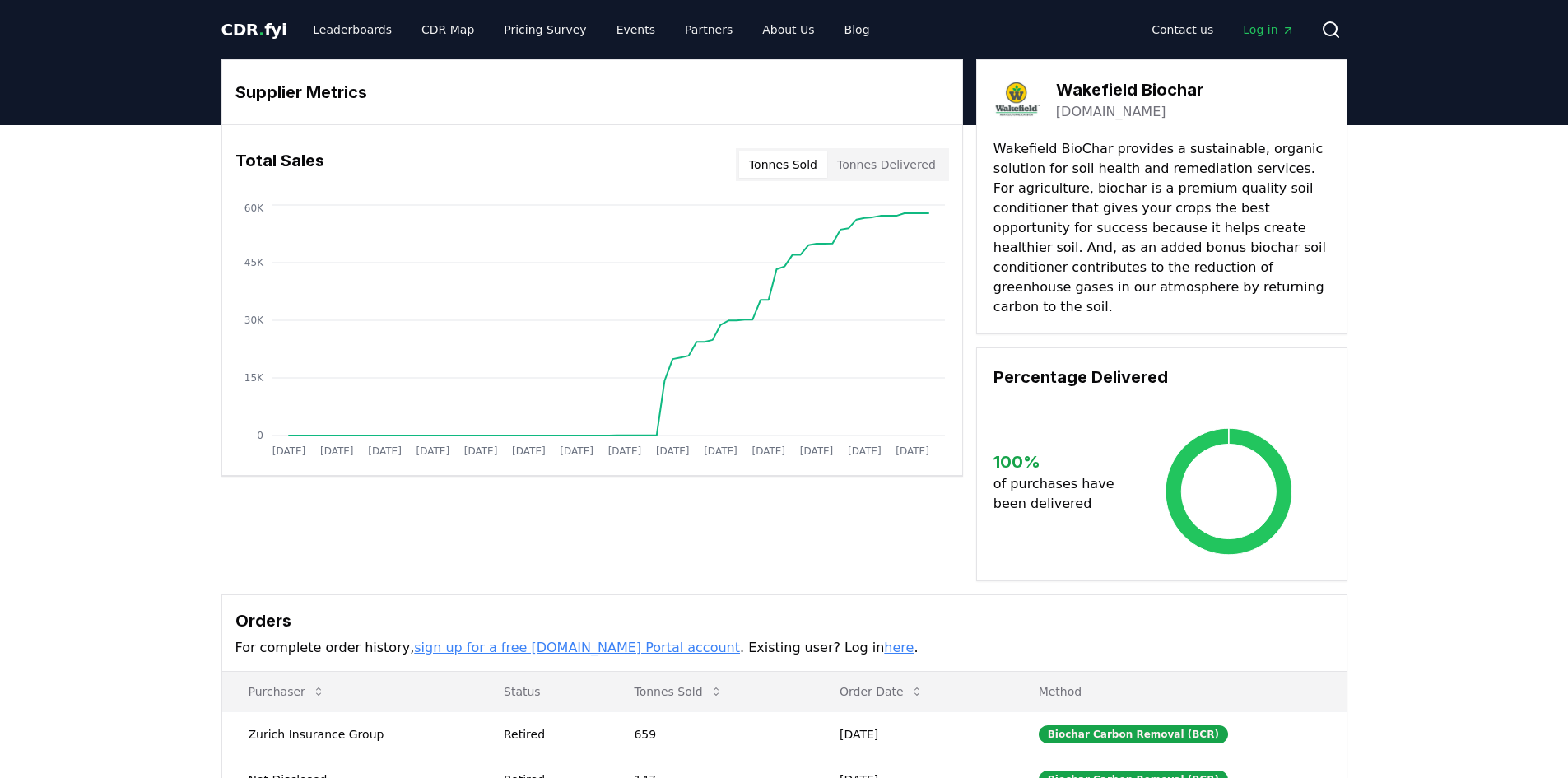
click at [871, 171] on button "Tonnes Delivered" at bounding box center [886, 165] width 118 height 27
click at [774, 162] on button "Tonnes Sold" at bounding box center [783, 165] width 88 height 27
click at [251, 34] on span "CDR . fyi" at bounding box center [254, 30] width 66 height 20
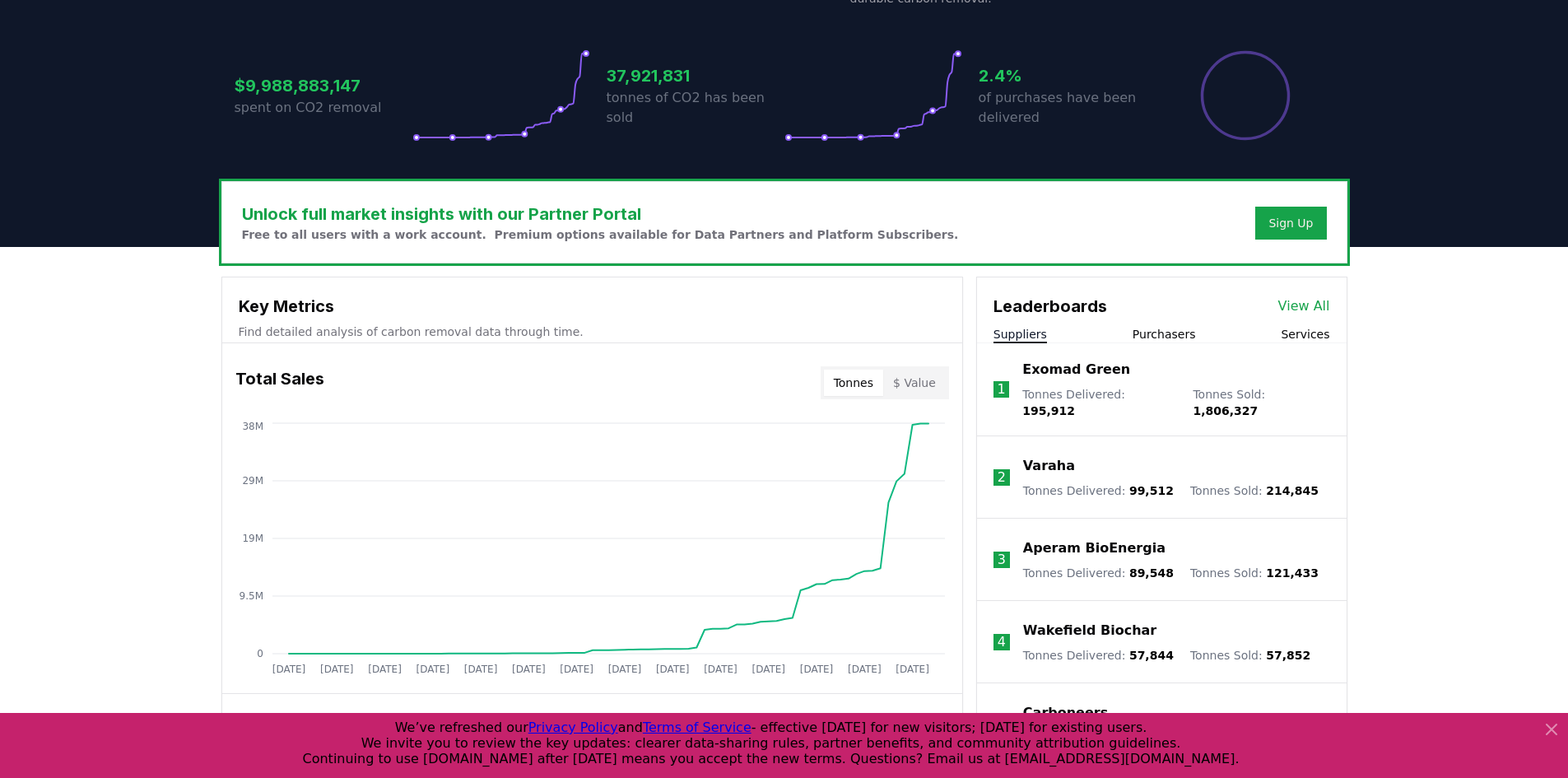
scroll to position [329, 0]
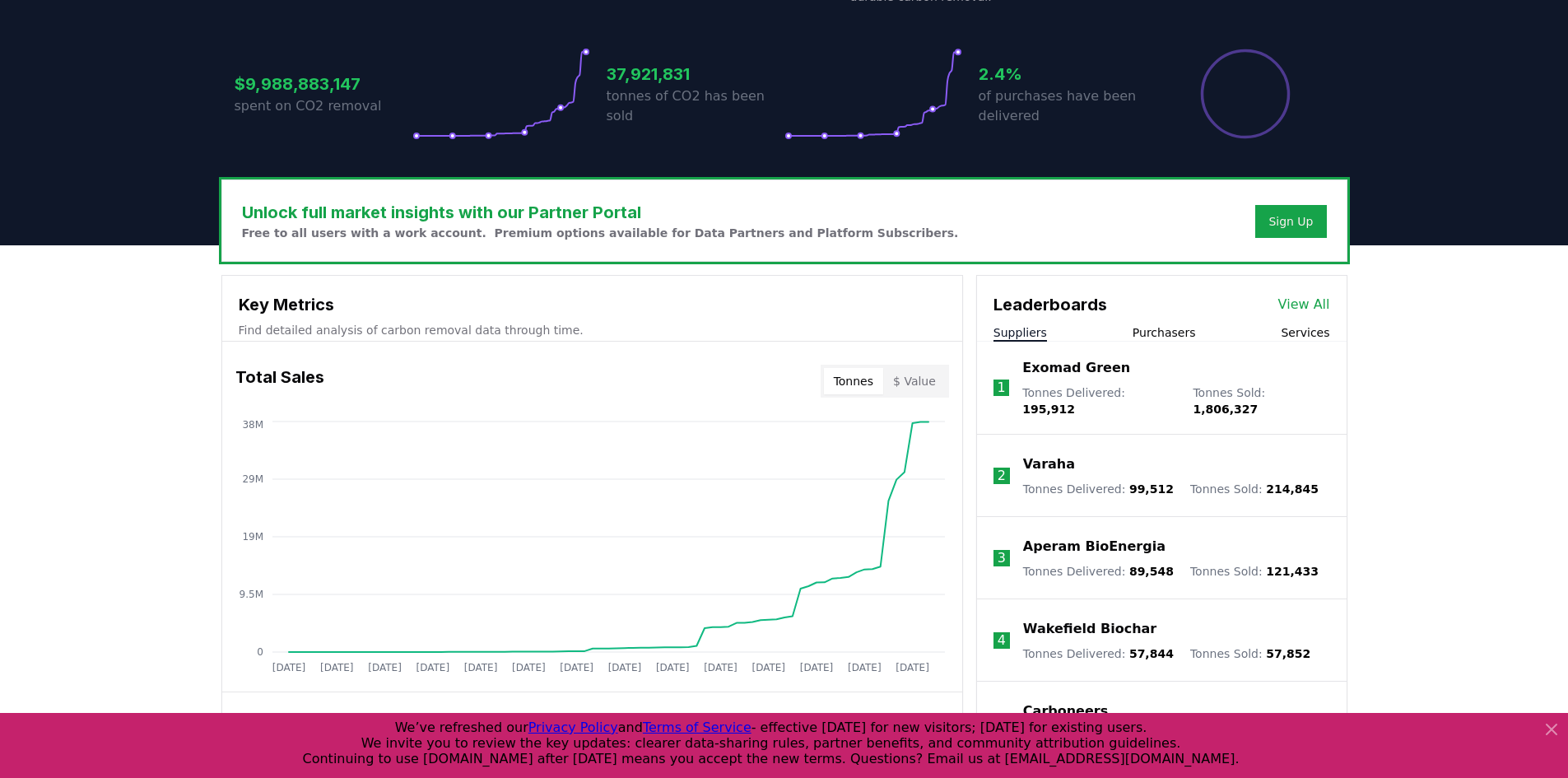
click at [1319, 329] on button "Services" at bounding box center [1304, 332] width 49 height 16
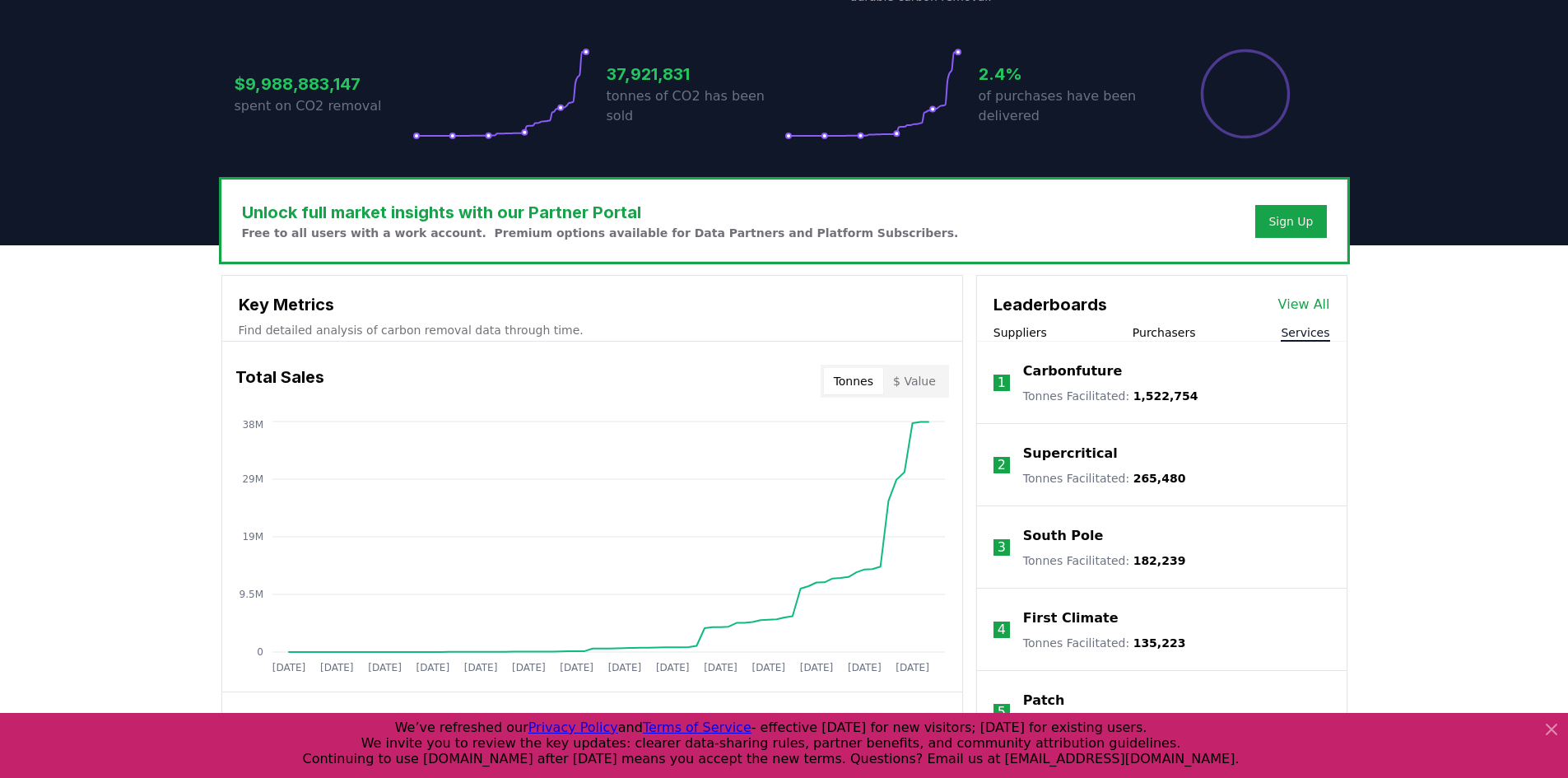
scroll to position [411, 0]
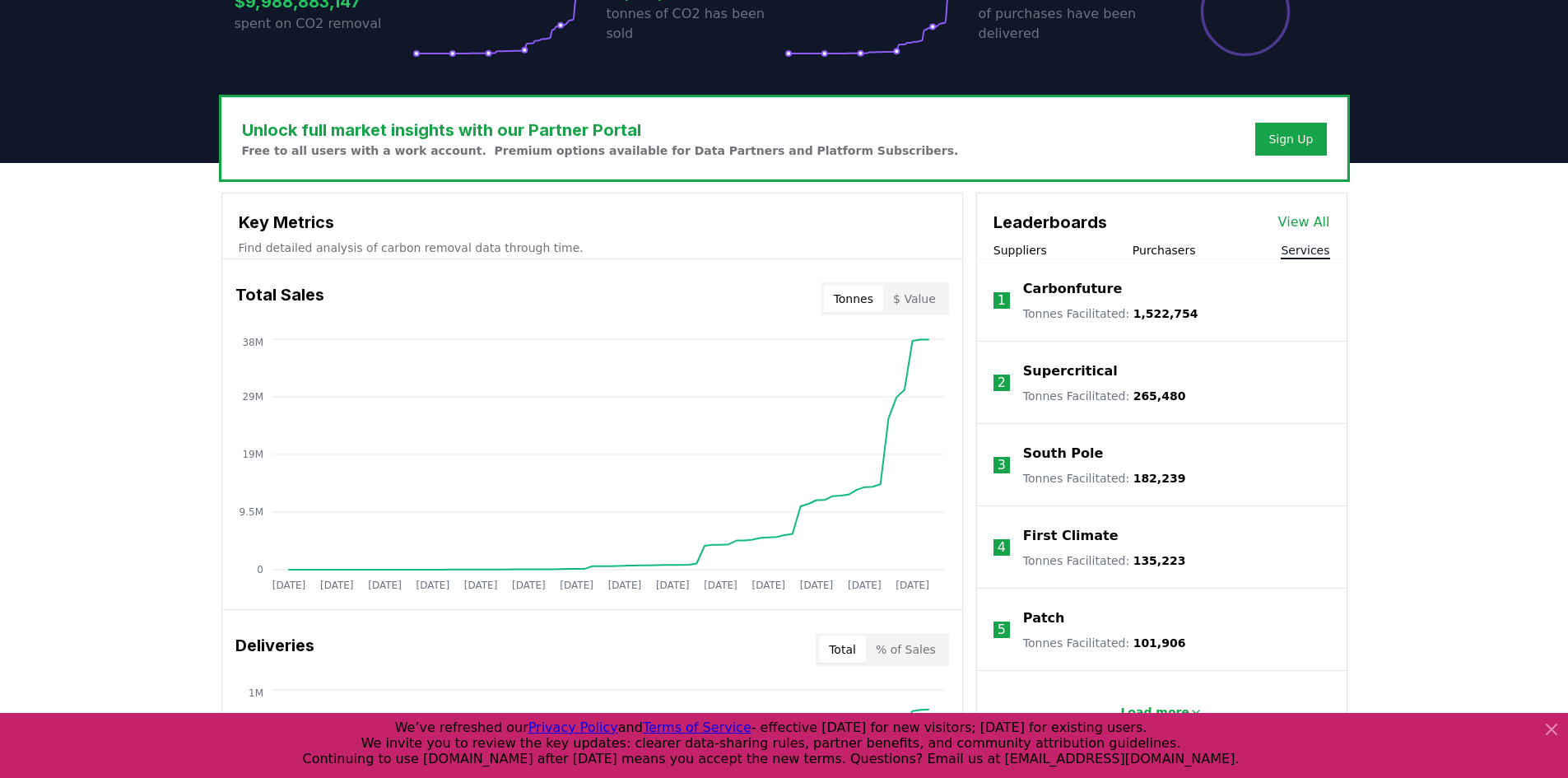
click at [1286, 220] on link "View All" at bounding box center [1303, 222] width 51 height 20
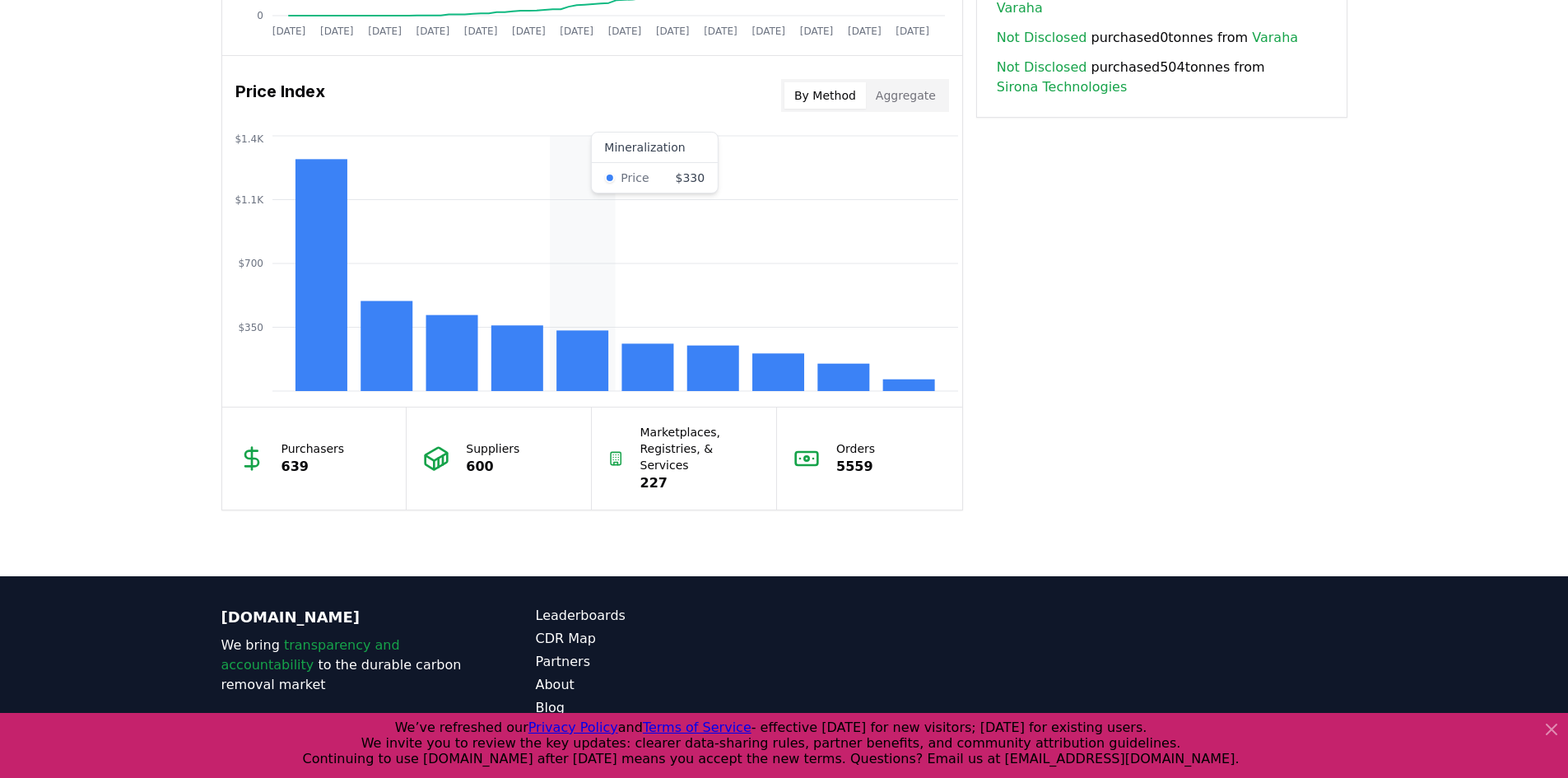
scroll to position [1317, 0]
